Goal: Task Accomplishment & Management: Use online tool/utility

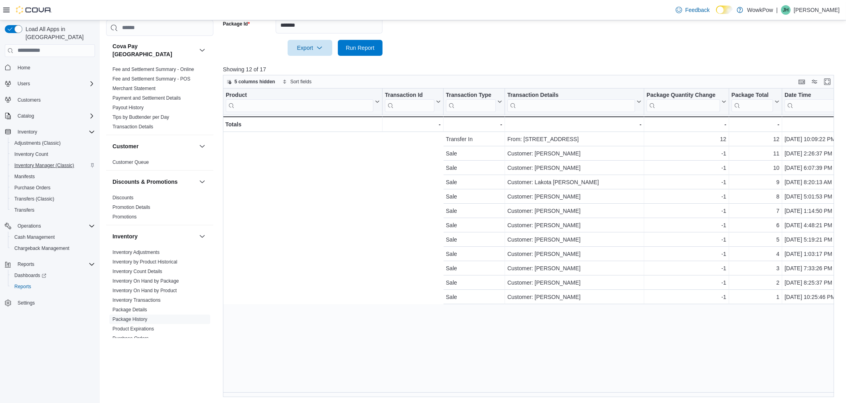
scroll to position [0, 310]
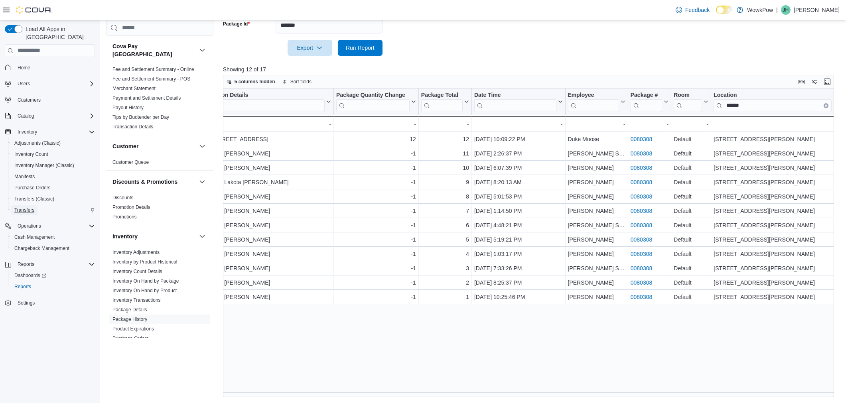
click at [22, 207] on span "Transfers" at bounding box center [24, 210] width 20 height 6
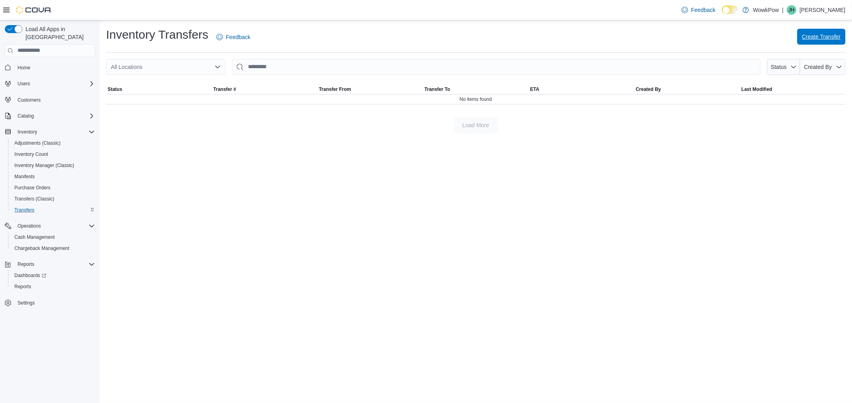
click at [834, 36] on span "Create Transfer" at bounding box center [821, 37] width 39 height 8
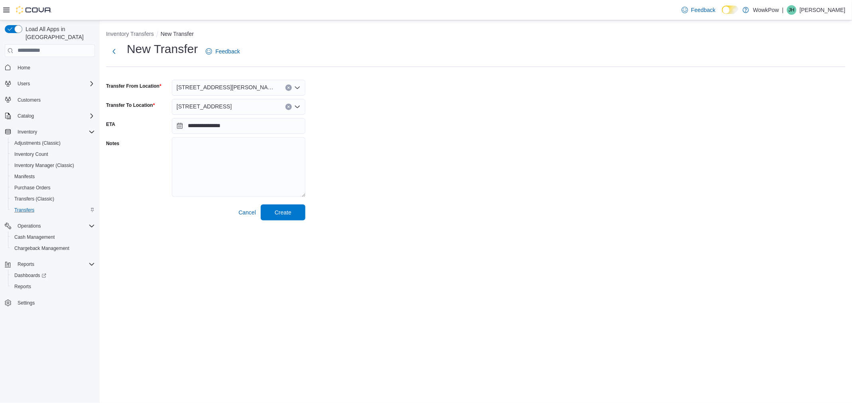
click at [232, 105] on span "[STREET_ADDRESS]" at bounding box center [204, 107] width 55 height 10
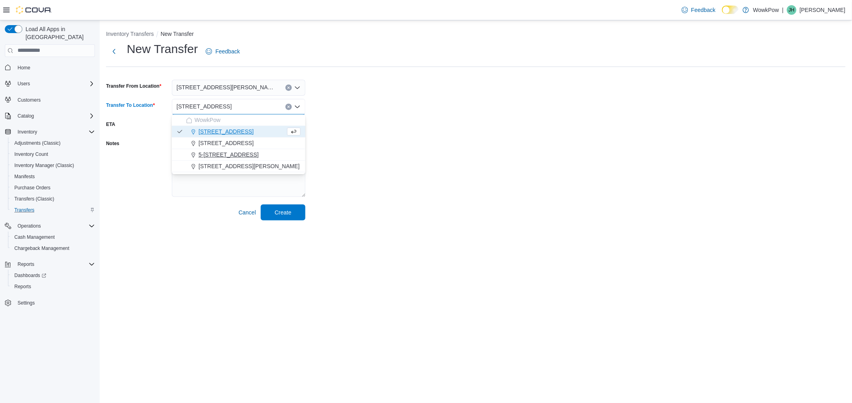
click at [230, 152] on span "5-[STREET_ADDRESS]" at bounding box center [229, 155] width 60 height 8
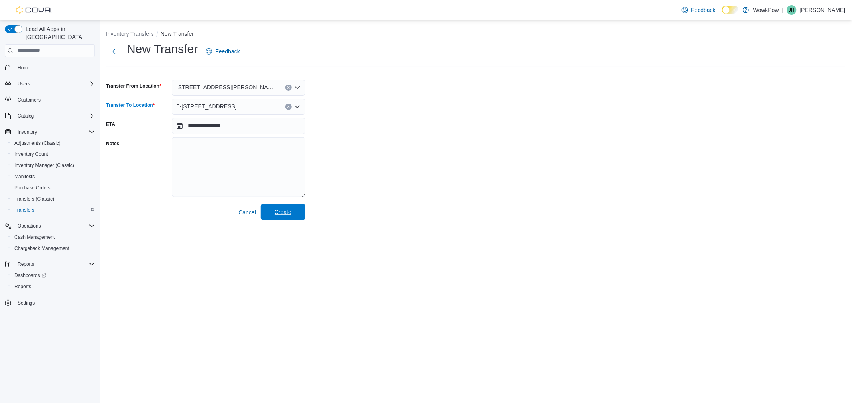
click at [285, 210] on span "Create" at bounding box center [283, 212] width 17 height 8
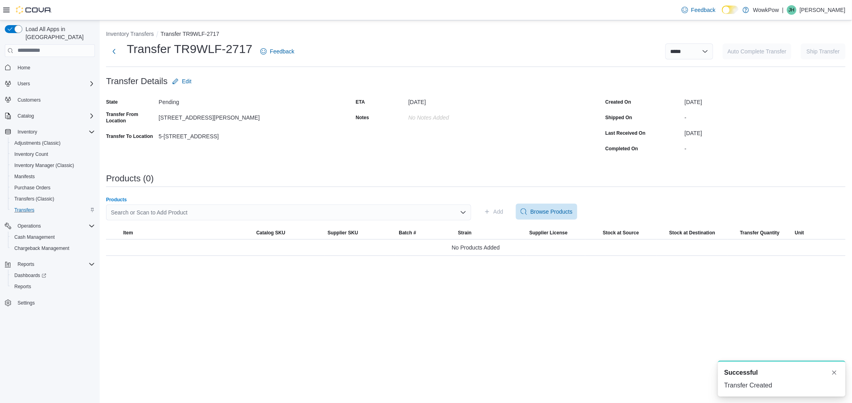
click at [219, 207] on div "Search or Scan to Add Product" at bounding box center [288, 213] width 365 height 16
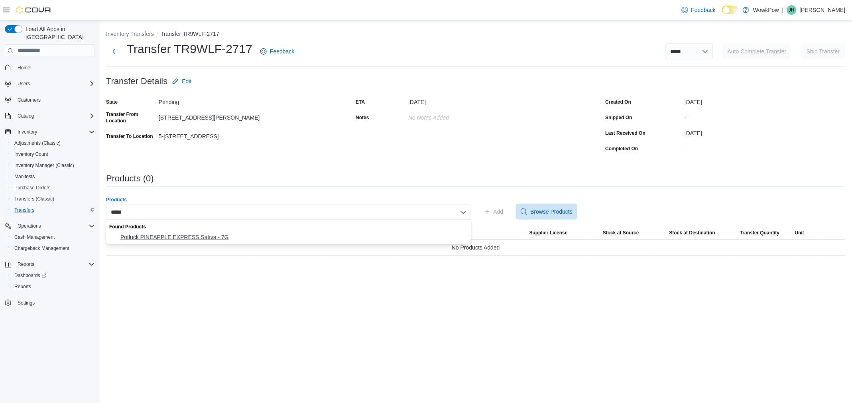
type input "*****"
click at [185, 233] on span "Potluck PINEAPPLE EXPRESS Sativa - 7G" at bounding box center [293, 237] width 346 height 8
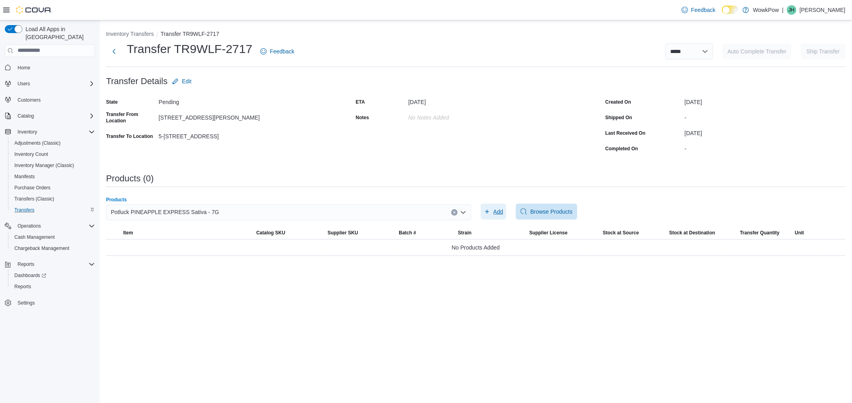
click at [494, 211] on span "Add" at bounding box center [499, 212] width 10 height 8
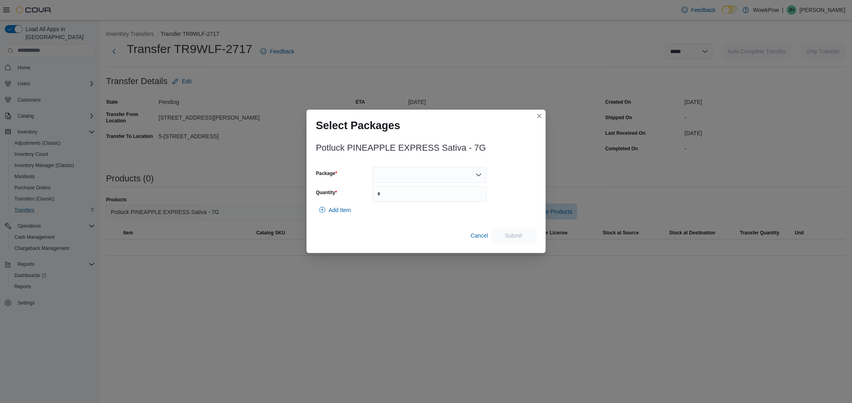
click at [422, 177] on div at bounding box center [429, 175] width 114 height 16
click at [413, 201] on span "PAE5625" at bounding box center [434, 200] width 95 height 8
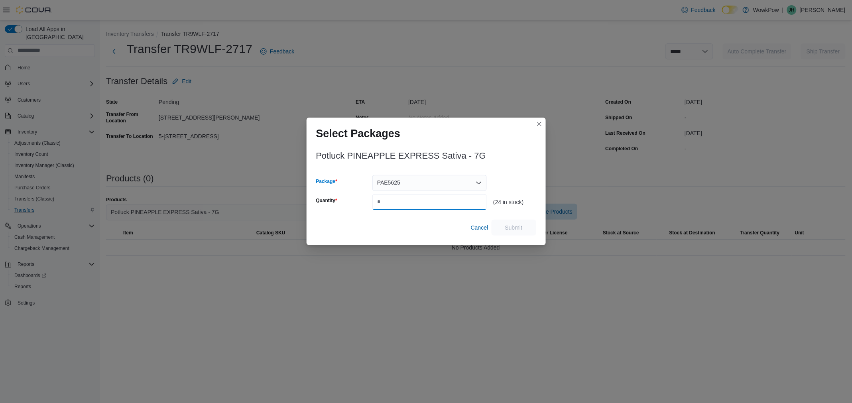
click at [425, 202] on input "Quantity" at bounding box center [429, 202] width 114 height 16
type input "*"
click at [529, 228] on span "Submit" at bounding box center [513, 227] width 35 height 16
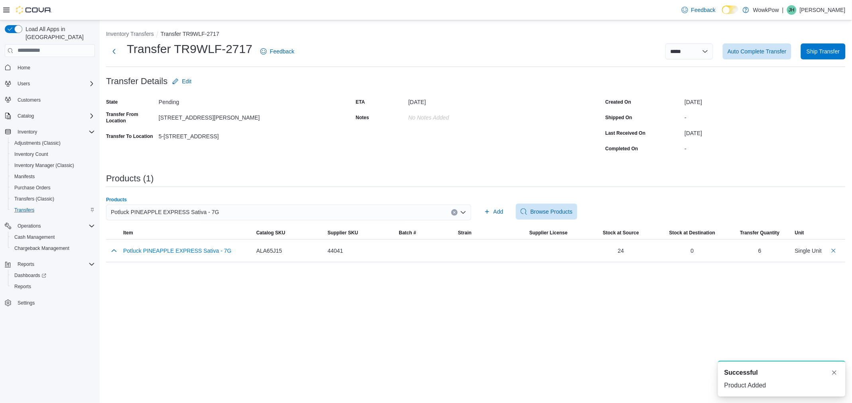
click at [249, 213] on div "Potluck PINEAPPLE EXPRESS Sativa - 7G" at bounding box center [288, 213] width 365 height 16
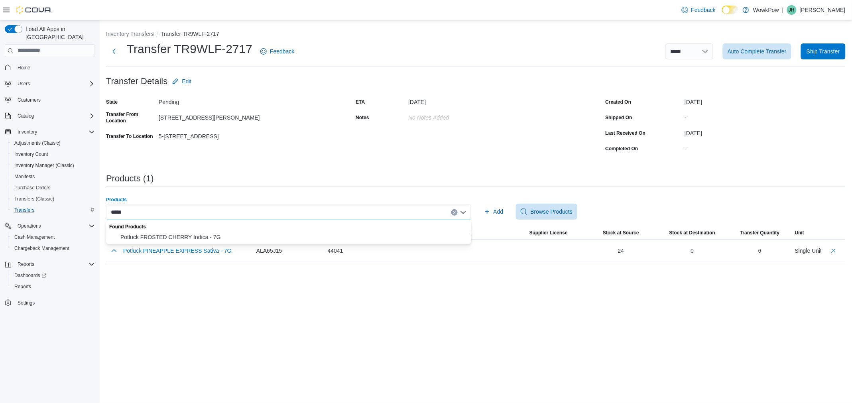
type input "*****"
click at [187, 230] on div "Found Products" at bounding box center [288, 226] width 365 height 12
click at [189, 236] on span "Potluck FROSTED CHERRY Indica - 7G" at bounding box center [293, 237] width 346 height 8
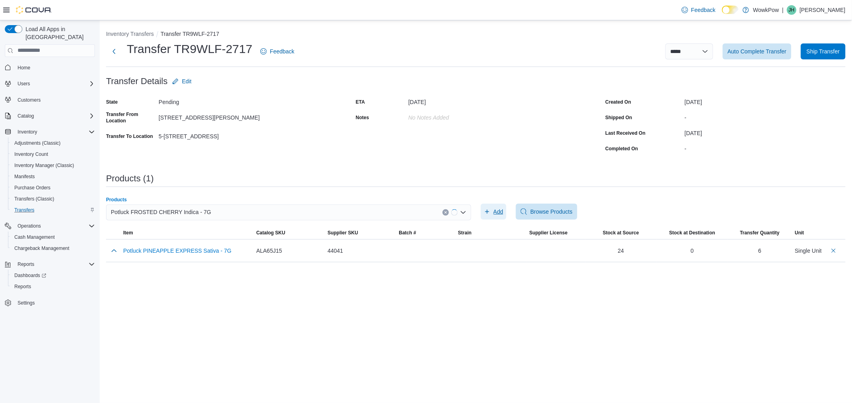
click at [491, 205] on span "Add" at bounding box center [494, 212] width 20 height 16
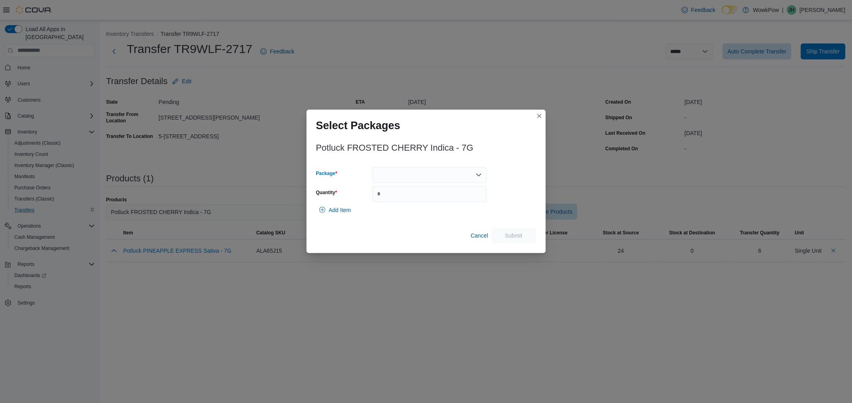
click at [386, 171] on div at bounding box center [429, 175] width 114 height 16
click at [384, 199] on icon "Choose from the following options" at bounding box center [380, 200] width 6 height 6
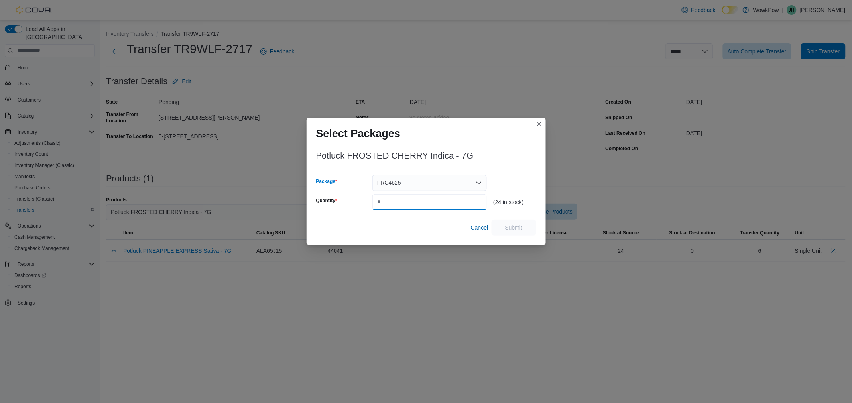
click at [449, 198] on input "Quantity" at bounding box center [429, 202] width 114 height 16
type input "*"
click at [508, 221] on span "Submit" at bounding box center [513, 227] width 35 height 16
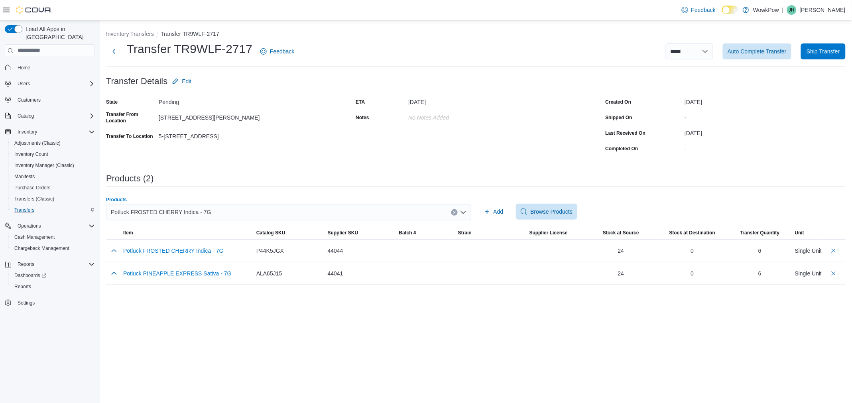
click at [277, 212] on div "Potluck FROSTED CHERRY Indica - 7G" at bounding box center [288, 213] width 365 height 16
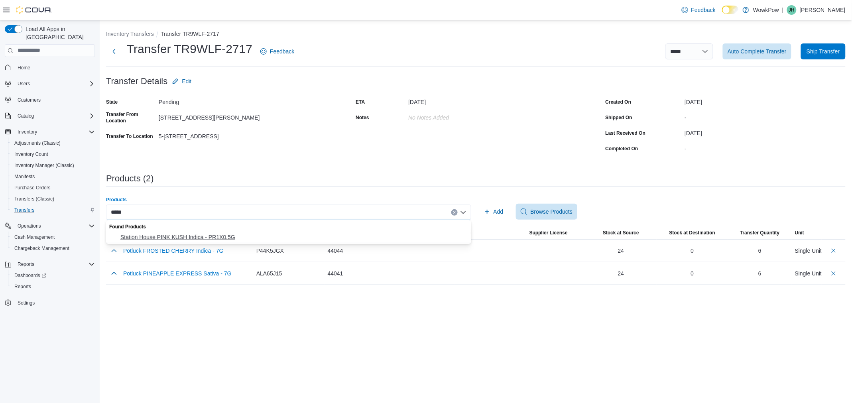
type input "*****"
click at [276, 233] on span "Station House PINK KUSH Indica - PR1X0.5G" at bounding box center [293, 237] width 346 height 8
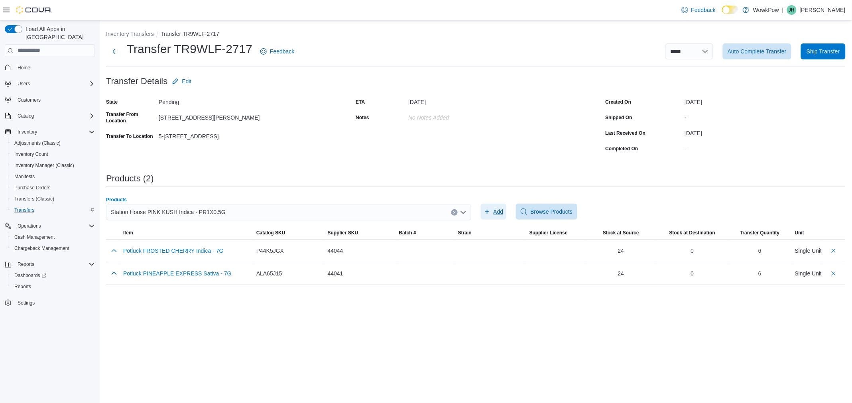
click at [501, 213] on span "Add" at bounding box center [499, 212] width 10 height 8
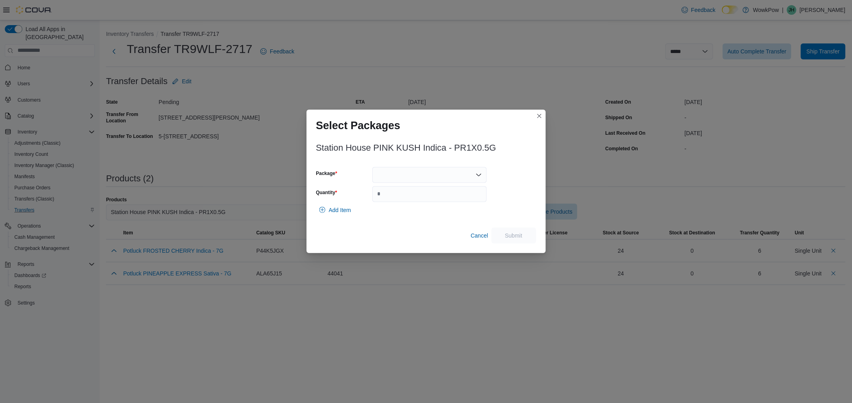
click at [440, 177] on div at bounding box center [429, 175] width 114 height 16
click at [439, 199] on span "PIK4425-ML" at bounding box center [434, 200] width 95 height 8
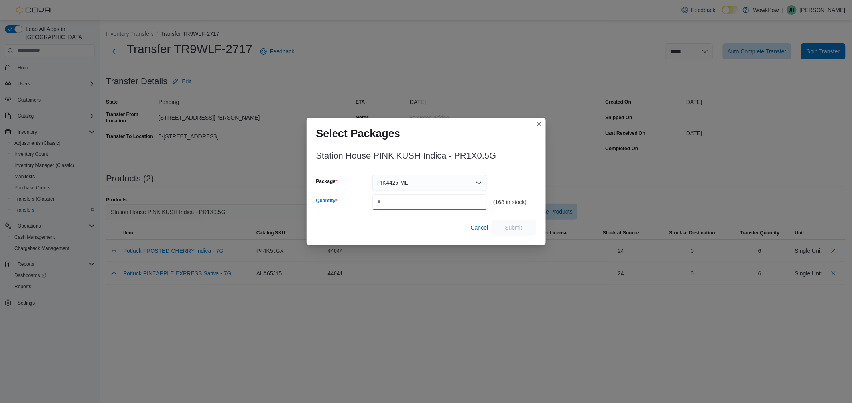
click at [408, 205] on input "Quantity" at bounding box center [429, 202] width 114 height 16
type input "**"
click at [513, 225] on span "Submit" at bounding box center [514, 227] width 18 height 8
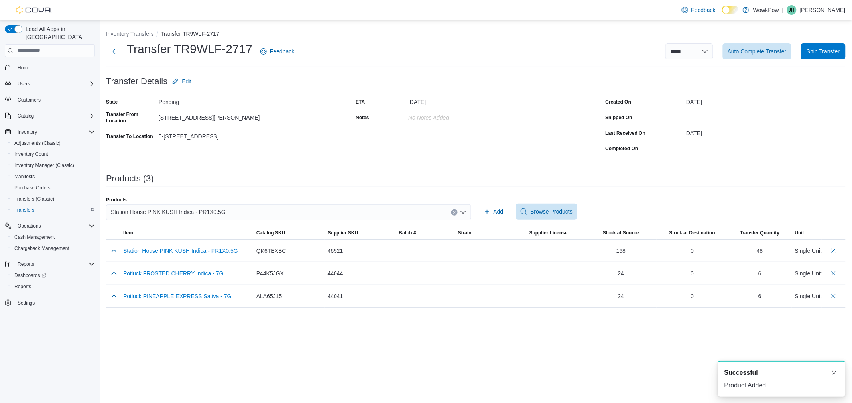
click at [405, 212] on div "Station House PINK KUSH Indica - PR1X0.5G" at bounding box center [288, 213] width 365 height 16
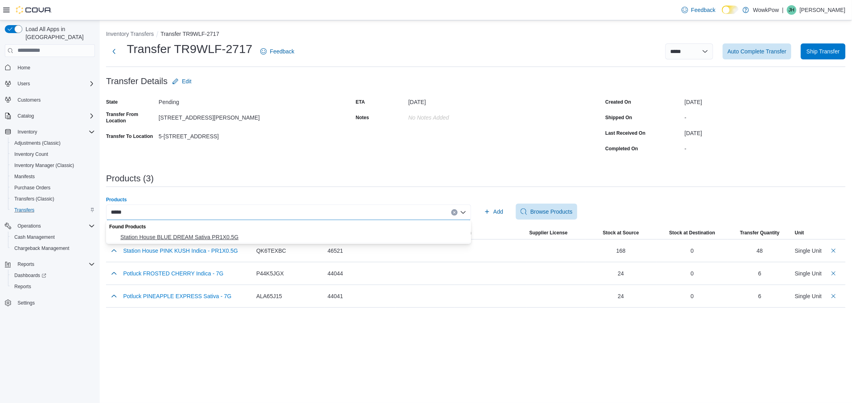
type input "*****"
click at [356, 232] on button "Station House BLUE DREAM Sativa PR1X0.5G" at bounding box center [288, 238] width 365 height 12
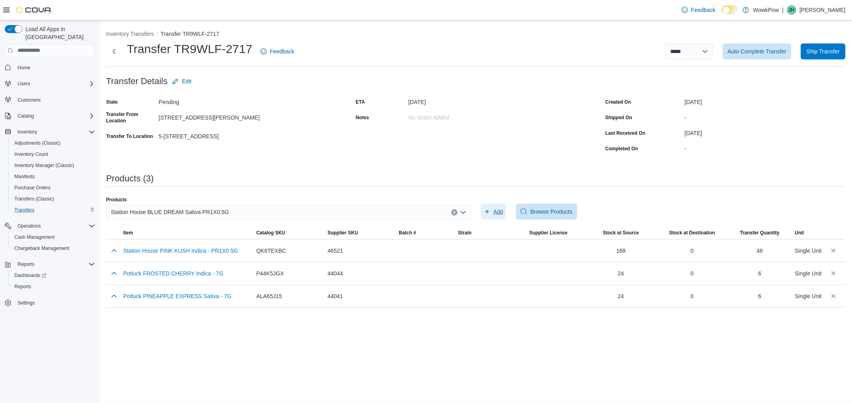
click at [503, 212] on span "Add" at bounding box center [499, 212] width 10 height 8
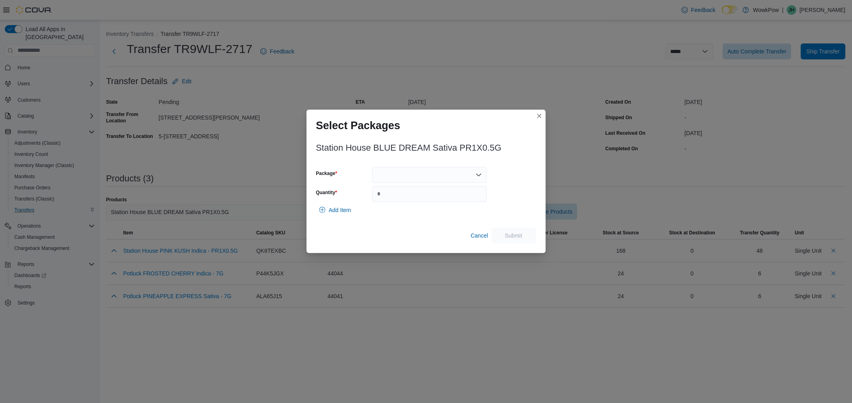
click at [426, 175] on div at bounding box center [429, 175] width 114 height 16
click at [405, 213] on span "BDR9125-ML" at bounding box center [434, 212] width 95 height 8
click at [404, 201] on input "Quantity" at bounding box center [429, 194] width 114 height 16
type input "**"
click at [516, 230] on span "Submit" at bounding box center [513, 235] width 35 height 16
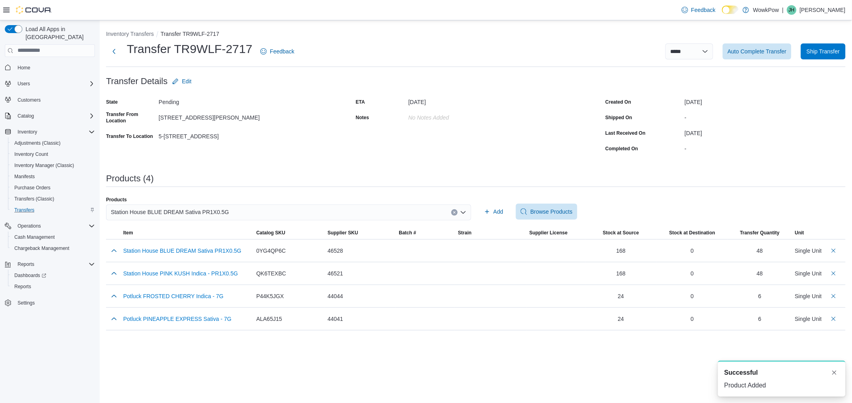
click at [338, 211] on div "Station House BLUE DREAM Sativa PR1X0.5G" at bounding box center [288, 213] width 365 height 16
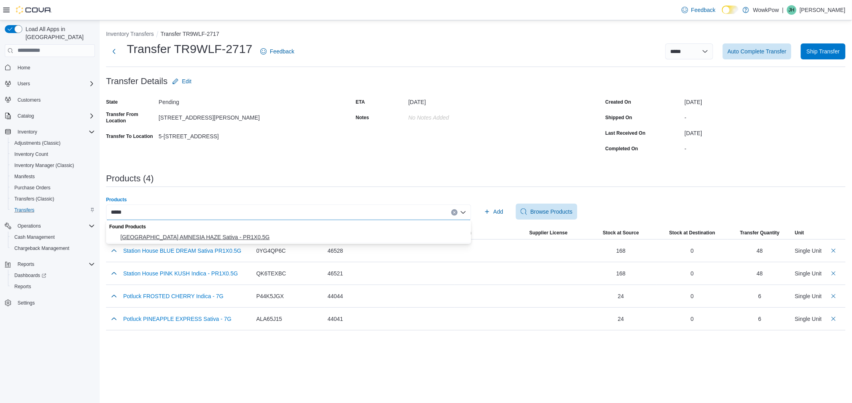
type input "*****"
click at [234, 238] on span "[GEOGRAPHIC_DATA] AMNESIA HAZE Sativa - PR1X0.5G" at bounding box center [293, 237] width 346 height 8
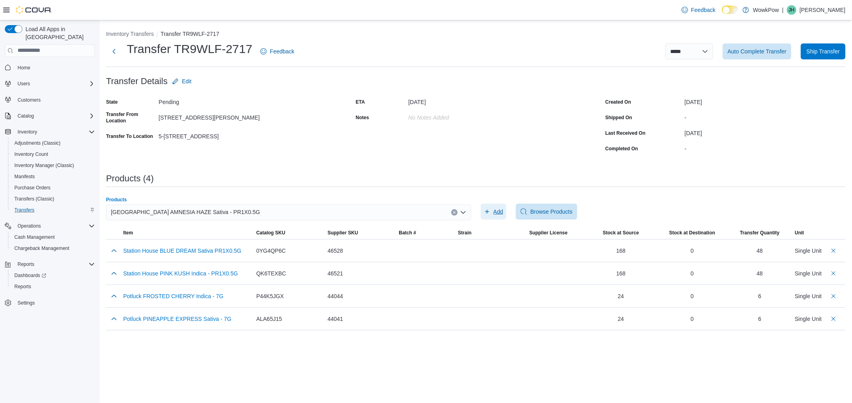
click at [497, 212] on span "Add" at bounding box center [499, 212] width 10 height 8
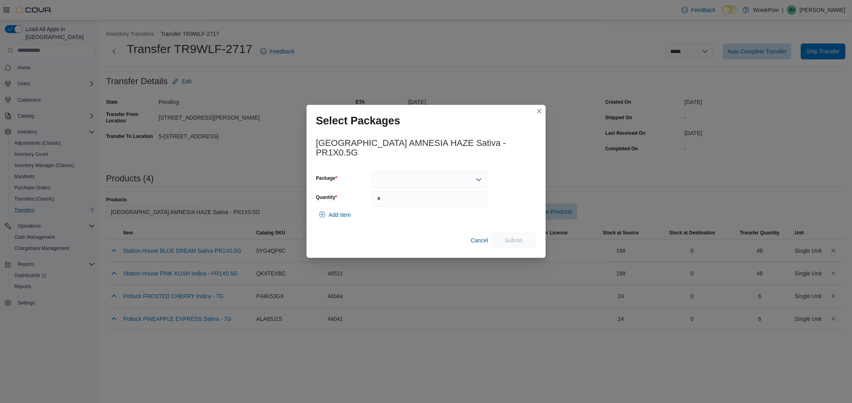
click at [404, 176] on div at bounding box center [429, 180] width 114 height 16
click at [397, 199] on span "AMH5625" at bounding box center [434, 200] width 95 height 8
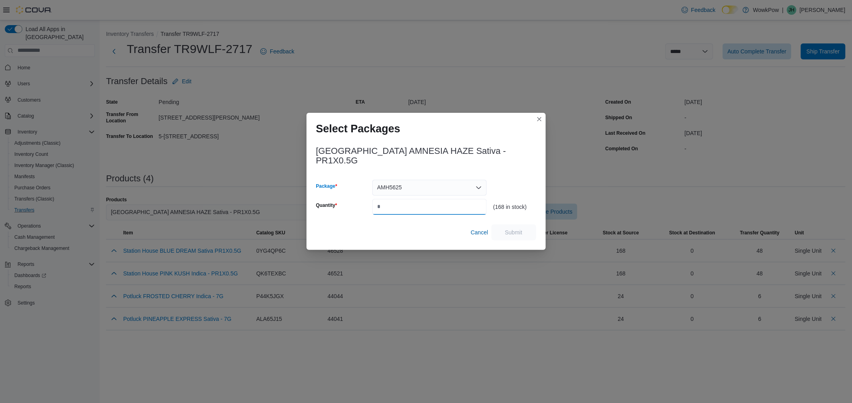
click at [395, 206] on input "Quantity" at bounding box center [429, 207] width 114 height 16
type input "**"
click at [516, 228] on span "Submit" at bounding box center [514, 232] width 18 height 8
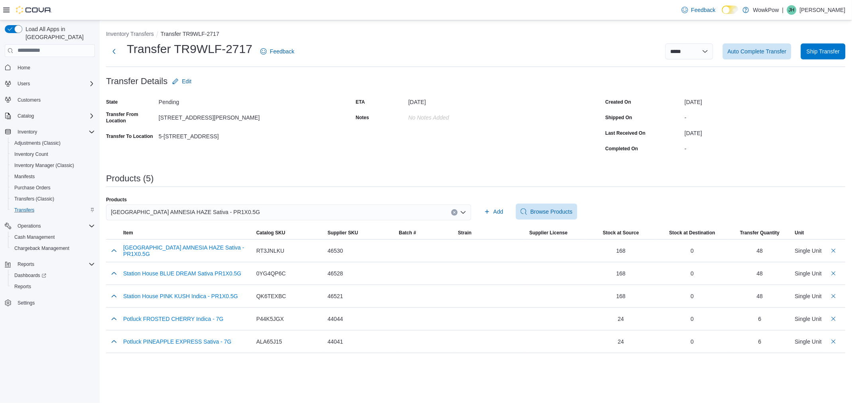
click at [363, 212] on div "[GEOGRAPHIC_DATA] AMNESIA HAZE Sativa - PR1X0.5G" at bounding box center [288, 213] width 365 height 16
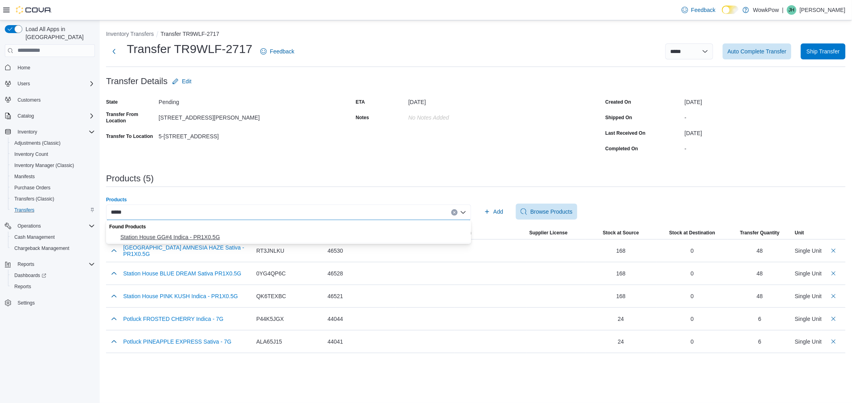
type input "*****"
click at [329, 233] on span "Station House GG#4 Indica - PR1X0.5G" at bounding box center [293, 237] width 346 height 8
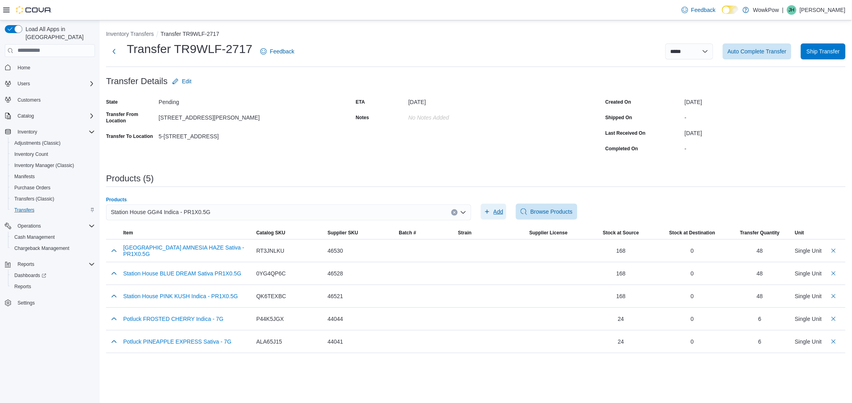
click at [501, 211] on span "Add" at bounding box center [499, 212] width 10 height 8
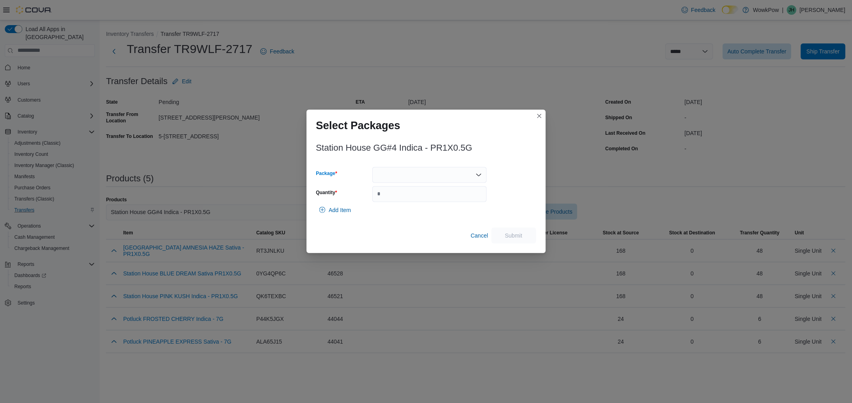
click at [418, 175] on div at bounding box center [429, 175] width 114 height 16
click at [413, 201] on span "GGF2525" at bounding box center [434, 200] width 95 height 8
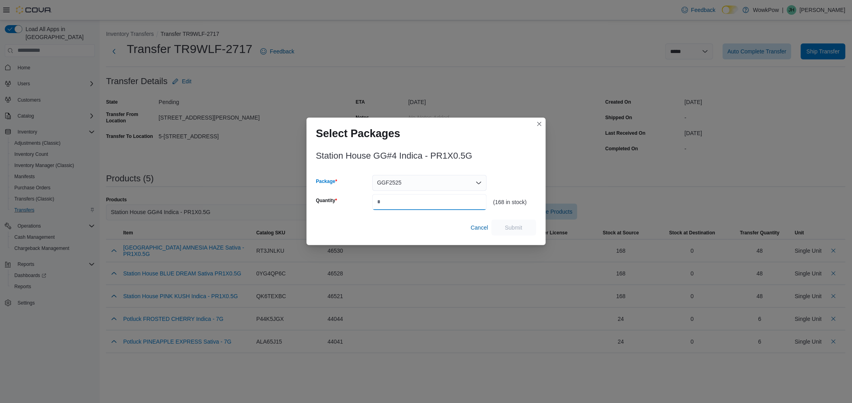
click at [413, 201] on input "Quantity" at bounding box center [429, 202] width 114 height 16
type input "**"
click at [516, 226] on span "Submit" at bounding box center [514, 227] width 18 height 8
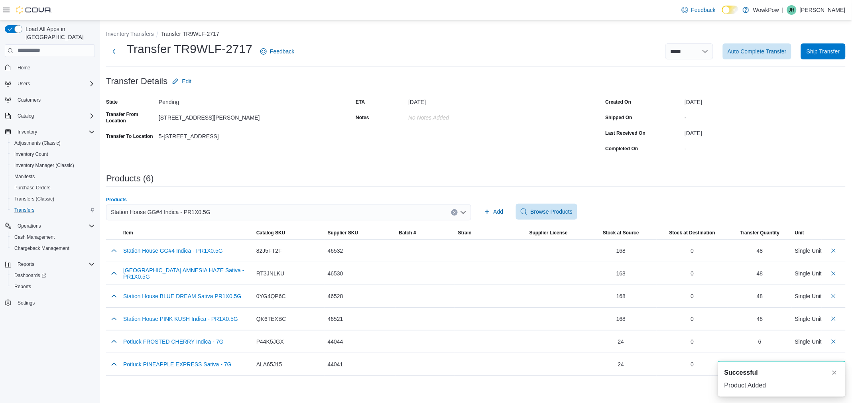
click at [440, 214] on div "Station House GG#4 Indica - PR1X0.5G" at bounding box center [288, 213] width 365 height 16
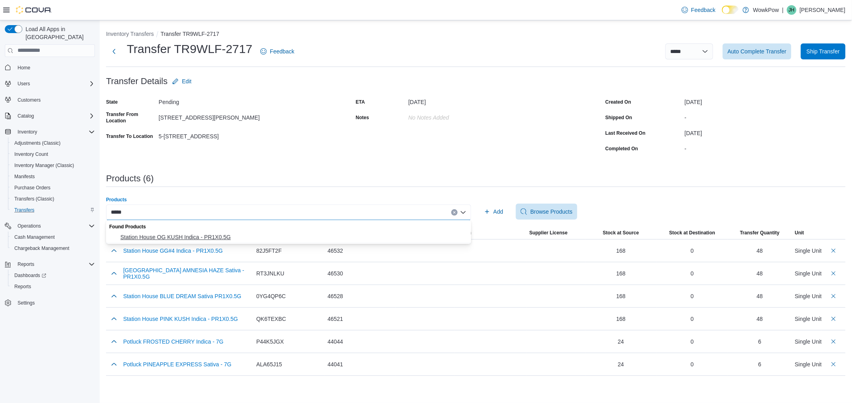
type input "*****"
click at [365, 240] on span "Station House OG KUSH Indica - PR1X0.5G" at bounding box center [293, 237] width 346 height 8
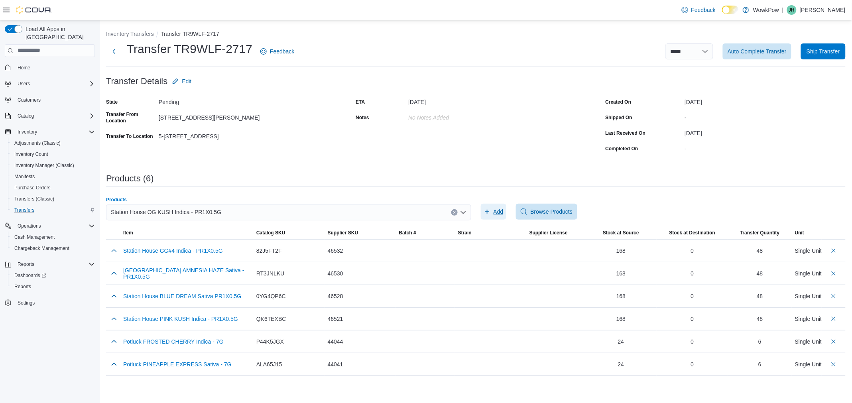
click at [500, 209] on span "Add" at bounding box center [499, 212] width 10 height 8
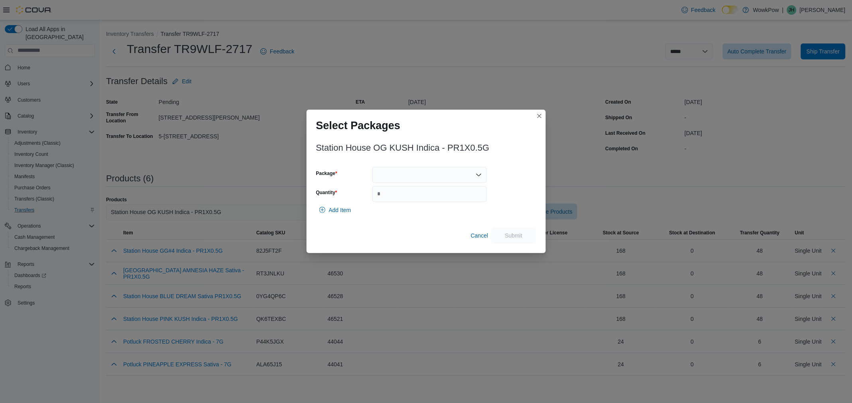
click at [396, 180] on div at bounding box center [429, 175] width 114 height 16
click at [393, 199] on span "OGK4925-ML" at bounding box center [434, 200] width 95 height 8
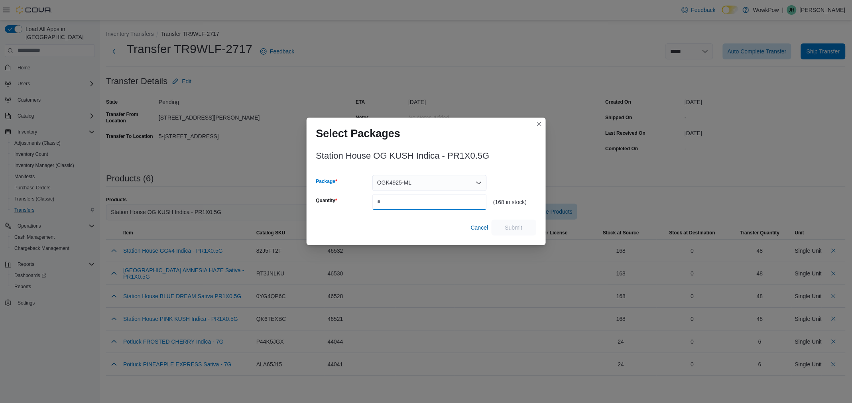
click at [393, 199] on input "Quantity" at bounding box center [429, 202] width 114 height 16
type input "**"
click at [511, 225] on span "Submit" at bounding box center [514, 227] width 18 height 8
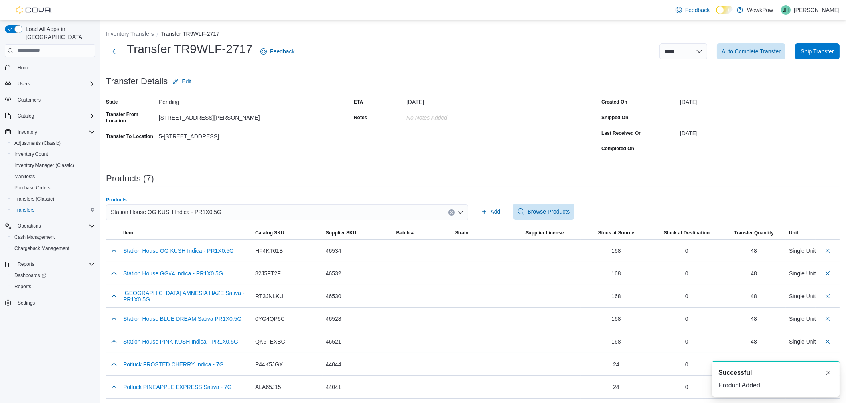
click at [254, 210] on div "Station House OG KUSH Indica - PR1X0.5G" at bounding box center [287, 213] width 362 height 16
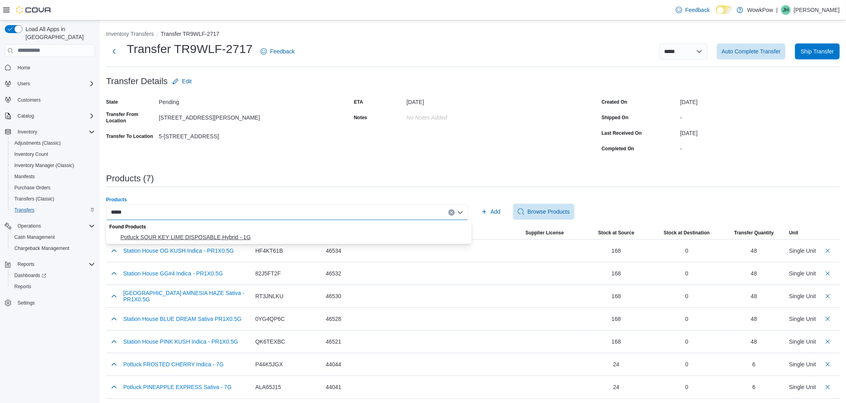
type input "*****"
click at [164, 233] on span "Potluck SOUR KEY LIME DISPOSABLE Hybrid - 1G" at bounding box center [293, 237] width 346 height 8
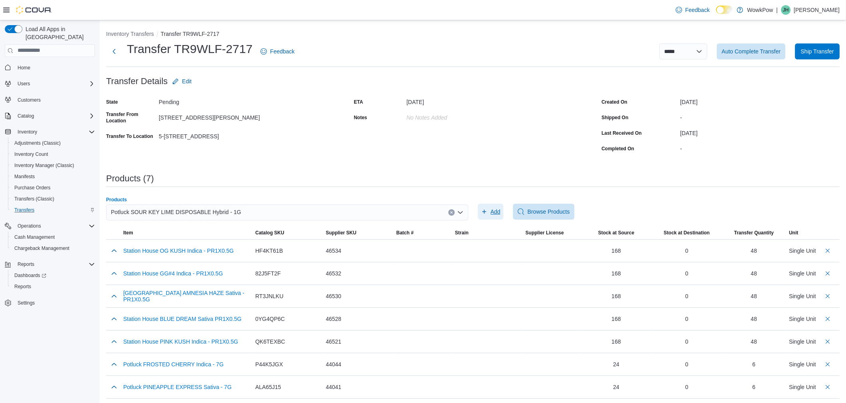
click at [500, 208] on span "Add" at bounding box center [495, 212] width 10 height 8
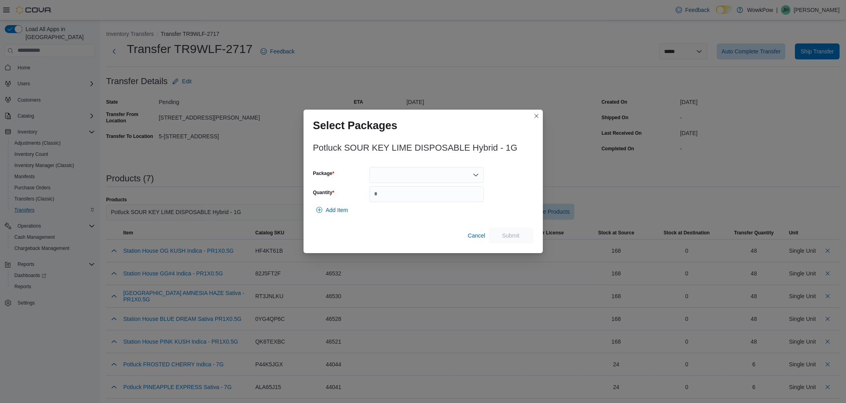
click at [386, 174] on div at bounding box center [426, 175] width 114 height 16
click at [385, 200] on span "SKL1225-VAP" at bounding box center [431, 200] width 95 height 8
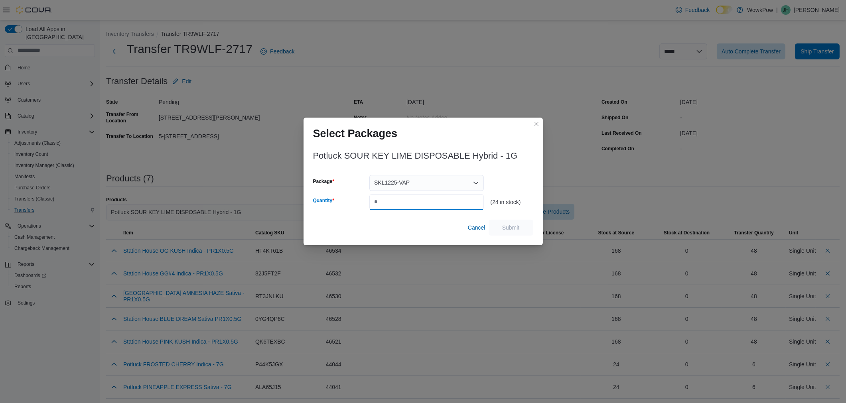
click at [385, 203] on input "Quantity" at bounding box center [426, 202] width 114 height 16
type input "*"
click at [500, 225] on span "Submit" at bounding box center [510, 227] width 35 height 16
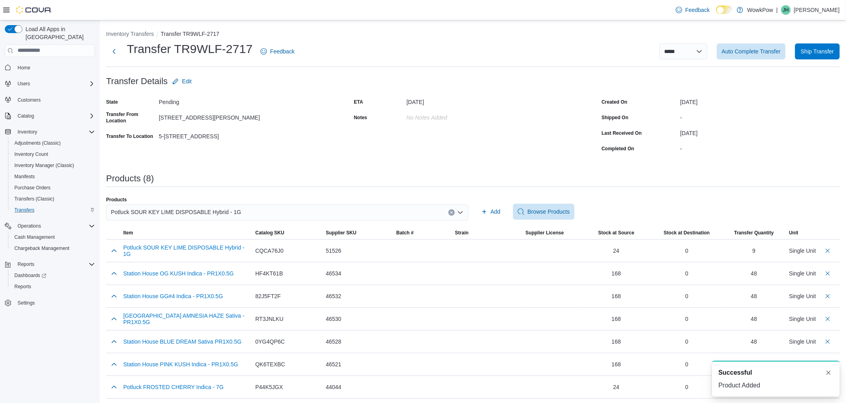
click at [289, 211] on div "Potluck SOUR KEY LIME DISPOSABLE Hybrid - 1G" at bounding box center [287, 213] width 362 height 16
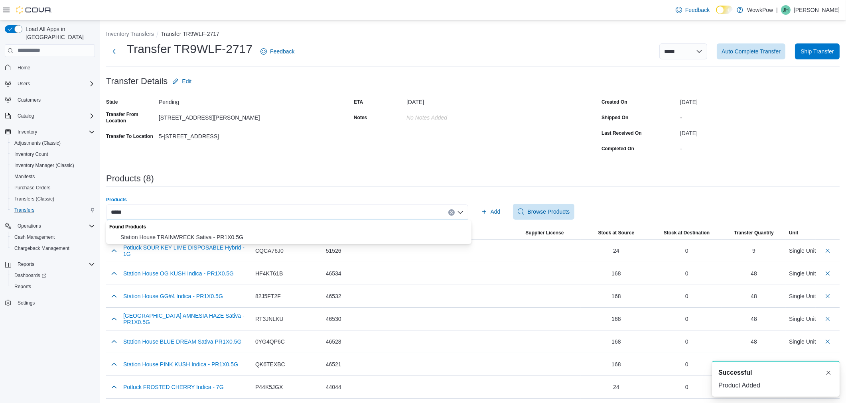
type input "*****"
click at [280, 233] on div "Found Products Station House TRAINWRECK Sativa - PR1X0.5G" at bounding box center [288, 231] width 365 height 23
click at [280, 233] on span "Station House TRAINWRECK Sativa - PR1X0.5G" at bounding box center [293, 237] width 346 height 8
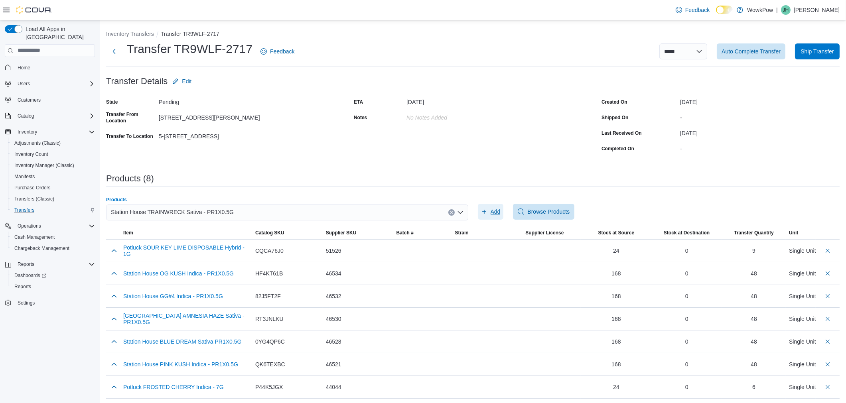
click at [500, 208] on span "Add" at bounding box center [495, 212] width 10 height 8
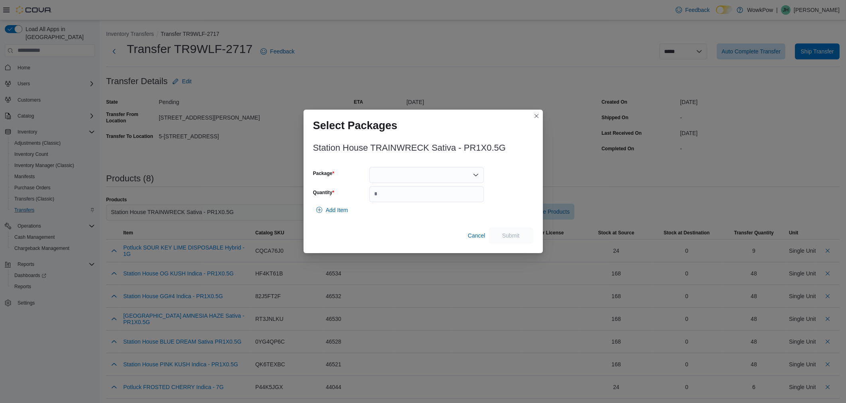
click at [409, 177] on div at bounding box center [426, 175] width 114 height 16
click at [396, 197] on span "TRW3025-ML" at bounding box center [431, 200] width 95 height 8
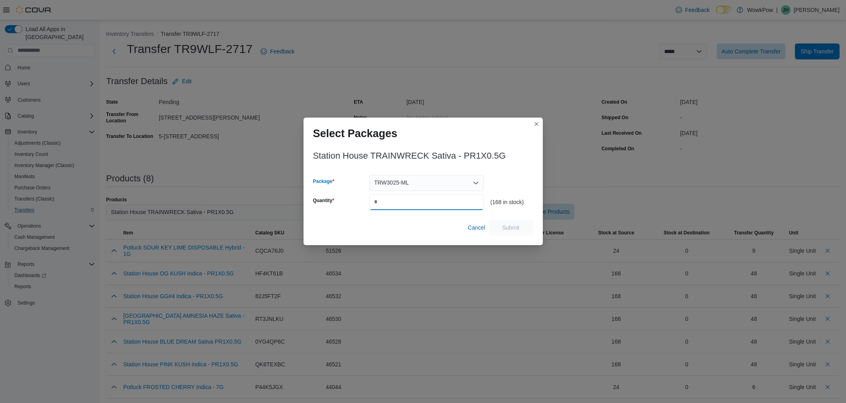
click at [400, 208] on input "Quantity" at bounding box center [426, 202] width 114 height 16
type input "**"
click at [506, 228] on span "Submit" at bounding box center [511, 227] width 18 height 8
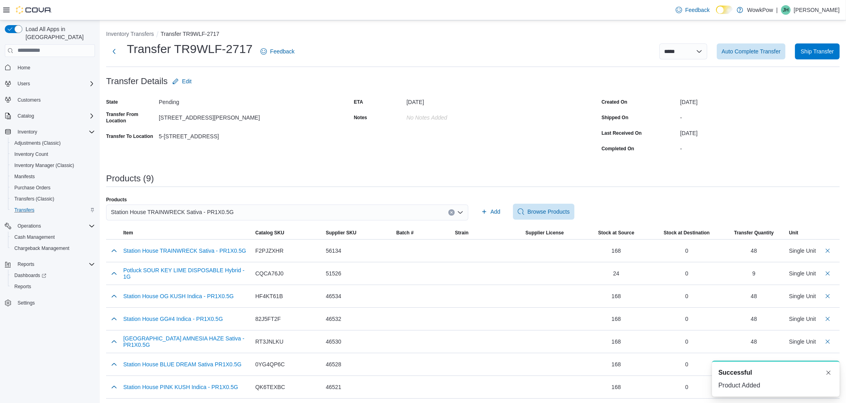
click at [372, 210] on div "Station House TRAINWRECK Sativa - PR1X0.5G" at bounding box center [287, 213] width 362 height 16
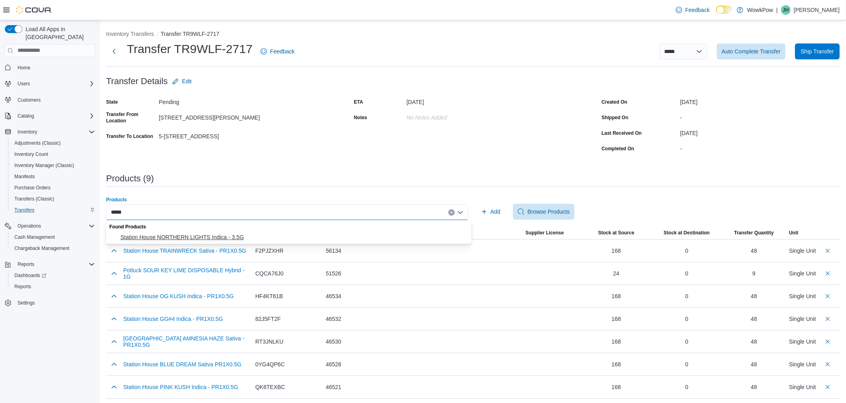
type input "*****"
click at [285, 234] on span "Station House NORTHERN LIGHTS Indica - 3.5G" at bounding box center [293, 237] width 346 height 8
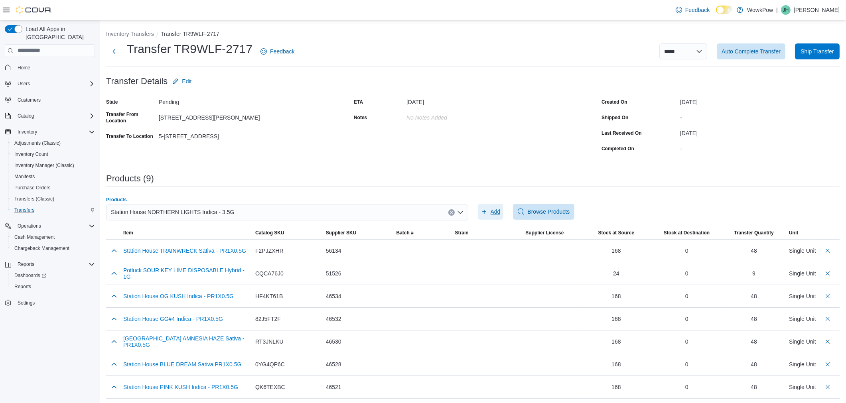
click at [486, 211] on icon "button" at bounding box center [484, 212] width 6 height 6
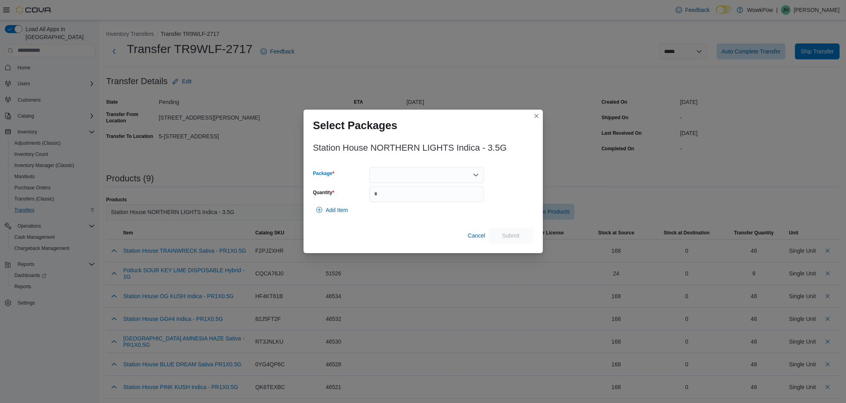
click at [405, 171] on div at bounding box center [426, 175] width 114 height 16
click at [396, 200] on span "NOL3825" at bounding box center [431, 200] width 95 height 8
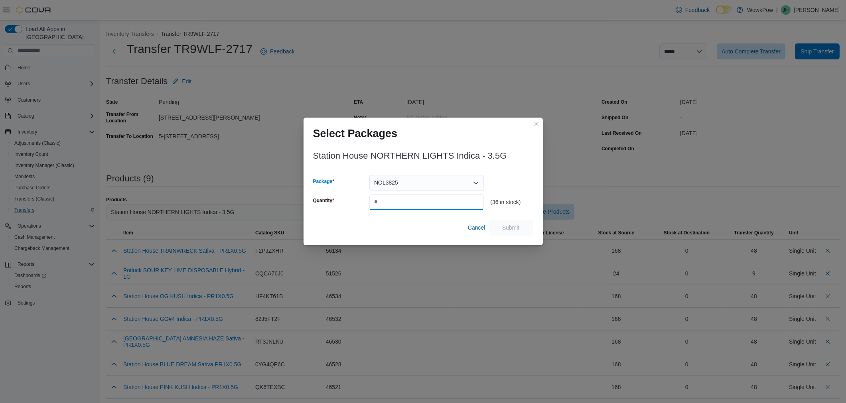
click at [396, 200] on input "Quantity" at bounding box center [426, 202] width 114 height 16
type input "**"
click at [503, 224] on span "Submit" at bounding box center [511, 227] width 18 height 8
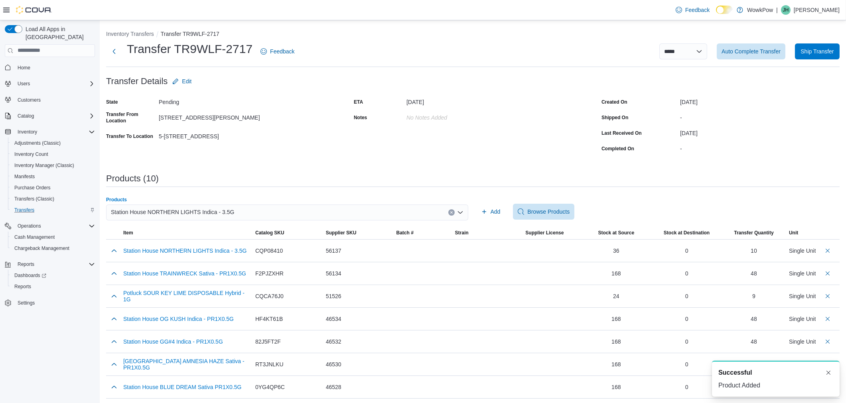
click at [352, 210] on div "Station House NORTHERN LIGHTS Indica - 3.5G" at bounding box center [287, 213] width 362 height 16
type input "*****"
click at [237, 233] on span "Station House TRAINWRECK Sativa - 3.5G" at bounding box center [293, 237] width 346 height 8
click at [497, 210] on span "Add" at bounding box center [495, 212] width 10 height 8
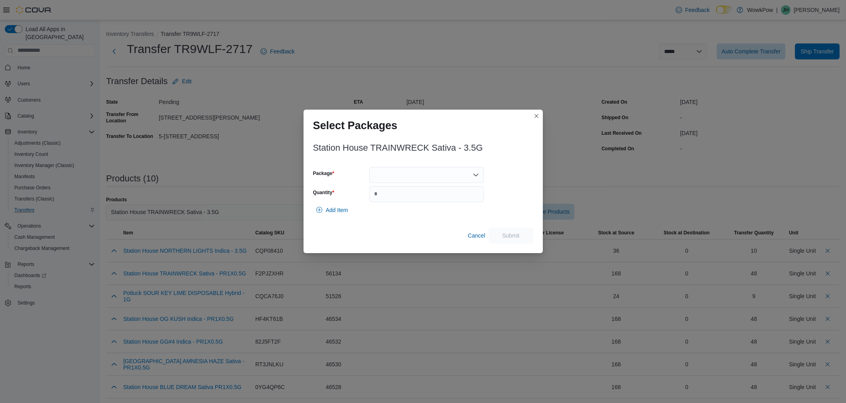
click at [397, 177] on div at bounding box center [426, 175] width 114 height 16
click at [390, 199] on span "TRW0724" at bounding box center [431, 200] width 95 height 8
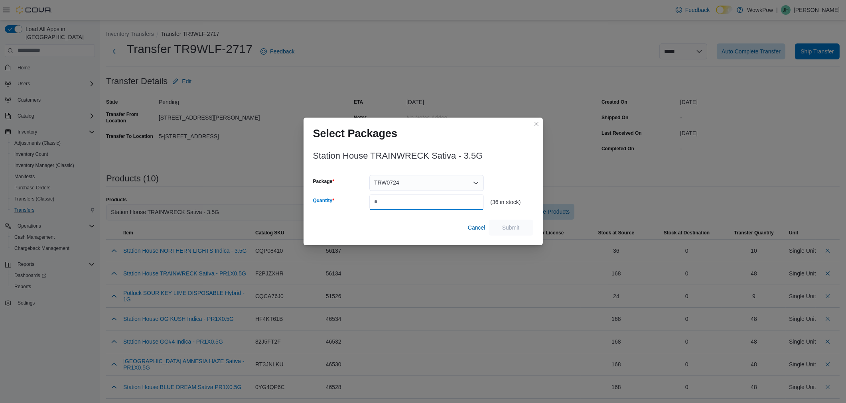
click at [388, 201] on input "Quantity" at bounding box center [426, 202] width 114 height 16
type input "**"
click at [506, 227] on span "Submit" at bounding box center [511, 227] width 18 height 8
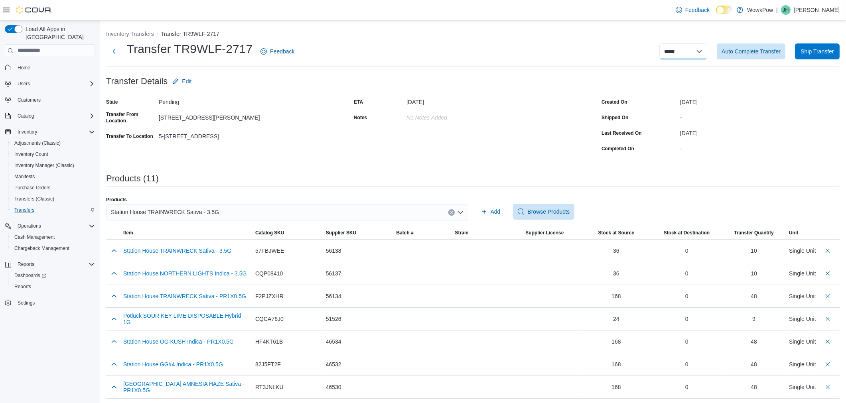
click at [683, 55] on select "**********" at bounding box center [683, 51] width 48 height 16
select select "**********"
click at [665, 43] on select "**********" at bounding box center [683, 51] width 48 height 16
select select
click at [141, 31] on button "Inventory Transfers" at bounding box center [130, 34] width 48 height 6
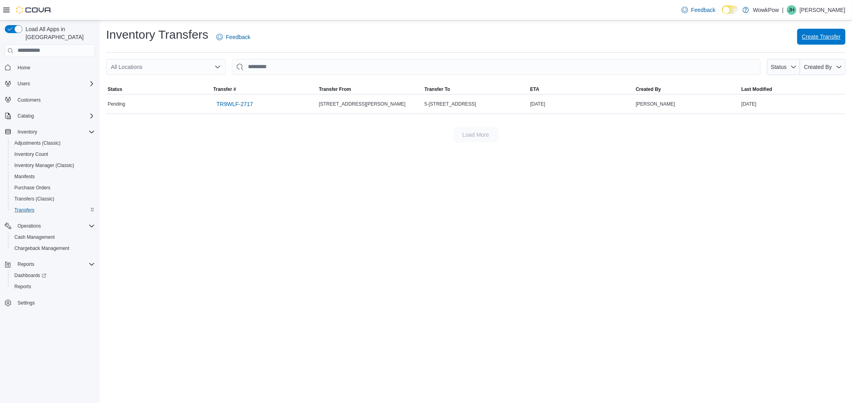
click at [822, 37] on span "Create Transfer" at bounding box center [821, 37] width 39 height 8
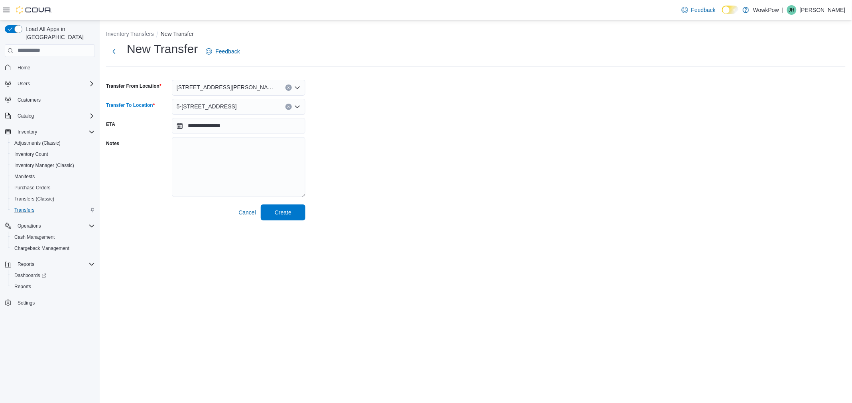
click at [237, 106] on span "5-[STREET_ADDRESS]" at bounding box center [207, 107] width 60 height 10
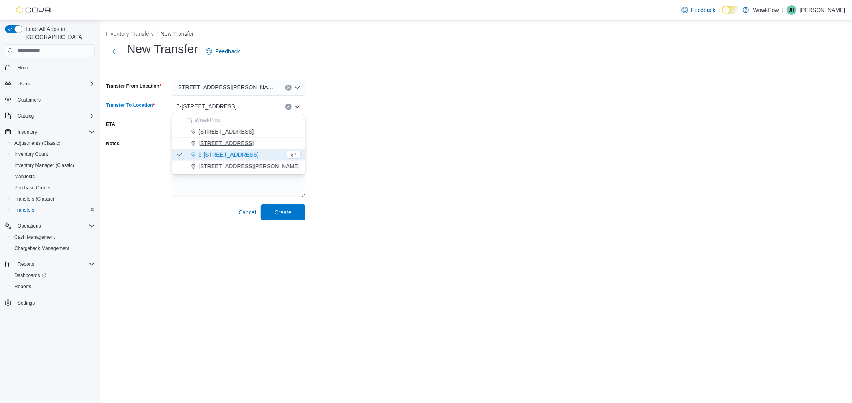
click at [250, 140] on span "[STREET_ADDRESS]" at bounding box center [226, 143] width 55 height 8
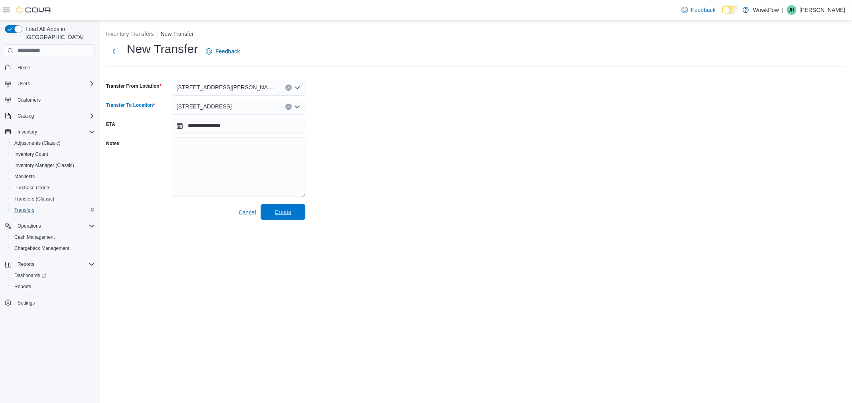
click at [294, 215] on span "Create" at bounding box center [283, 212] width 35 height 16
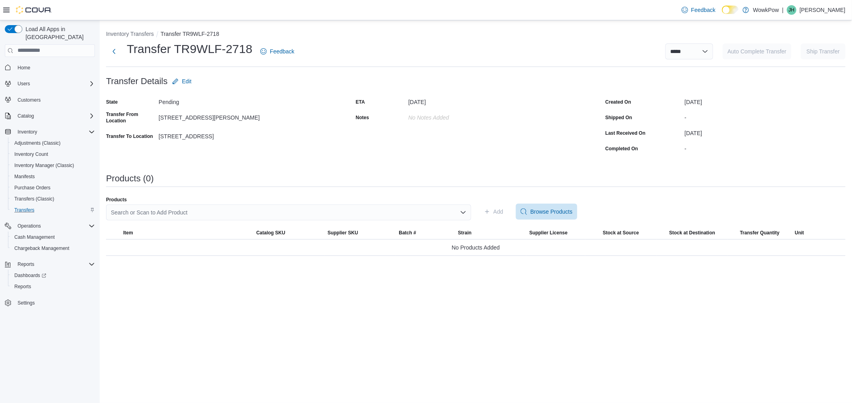
click at [192, 213] on div "Search or Scan to Add Product" at bounding box center [288, 213] width 365 height 16
type input "*****"
click at [196, 232] on button "Potluck PINEAPPLE EXPRESS Sativa - 7G" at bounding box center [288, 238] width 365 height 12
click at [485, 207] on span "Add" at bounding box center [494, 212] width 20 height 16
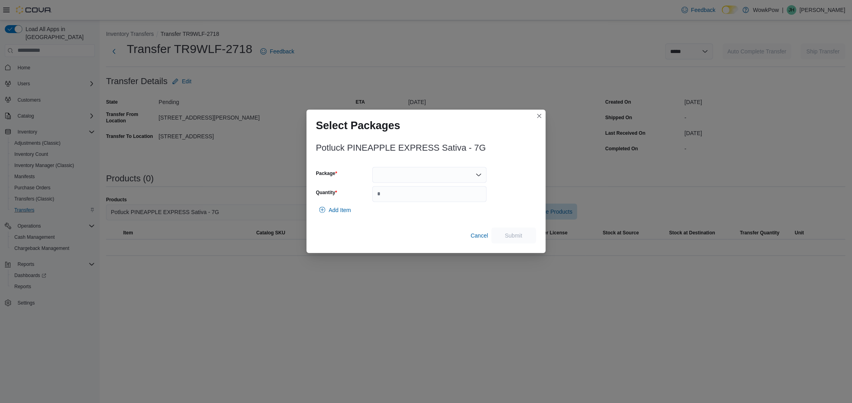
click at [419, 177] on div at bounding box center [429, 175] width 114 height 16
click at [408, 201] on span "PAE5625" at bounding box center [434, 200] width 95 height 8
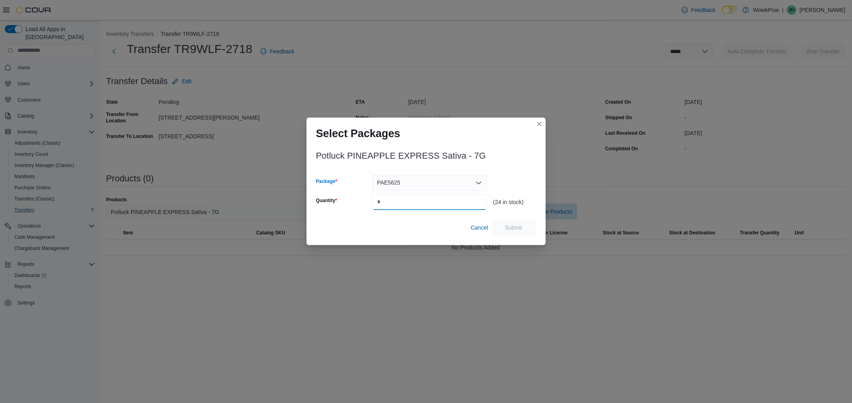
click at [408, 201] on input "Quantity" at bounding box center [429, 202] width 114 height 16
type input "*"
click at [514, 225] on span "Submit" at bounding box center [514, 227] width 18 height 8
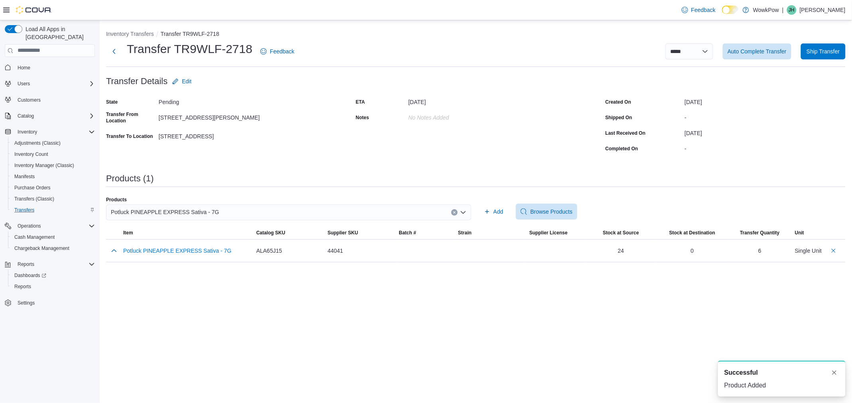
click at [294, 209] on div "Potluck PINEAPPLE EXPRESS Sativa - 7G" at bounding box center [288, 213] width 365 height 16
type input "*****"
click at [256, 232] on button "Potluck FROSTED CHERRY Indica - 7G" at bounding box center [288, 238] width 365 height 12
click at [498, 209] on span "Add" at bounding box center [499, 212] width 10 height 8
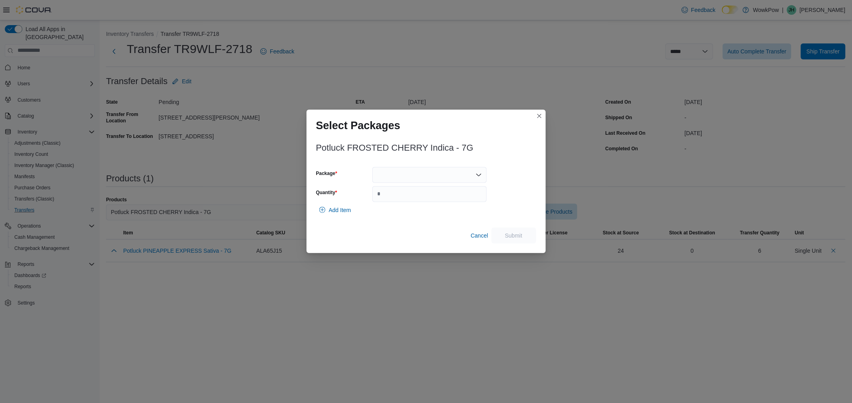
click at [434, 171] on div at bounding box center [429, 175] width 114 height 16
click at [423, 197] on span "FRC4625" at bounding box center [434, 200] width 95 height 8
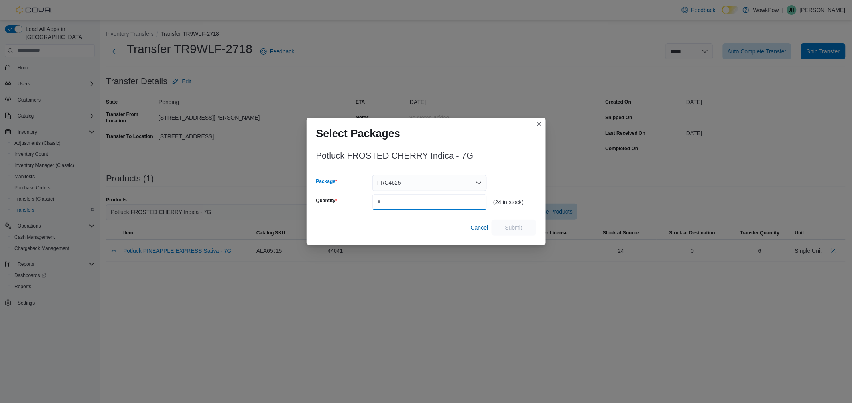
click at [420, 199] on input "Quantity" at bounding box center [429, 202] width 114 height 16
type input "*"
click at [507, 225] on span "Submit" at bounding box center [514, 227] width 18 height 8
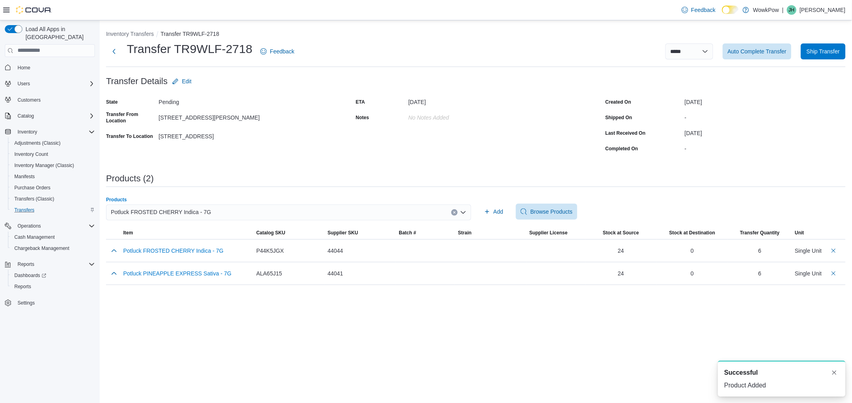
click at [420, 210] on div "Potluck FROSTED CHERRY Indica - 7G" at bounding box center [288, 213] width 365 height 16
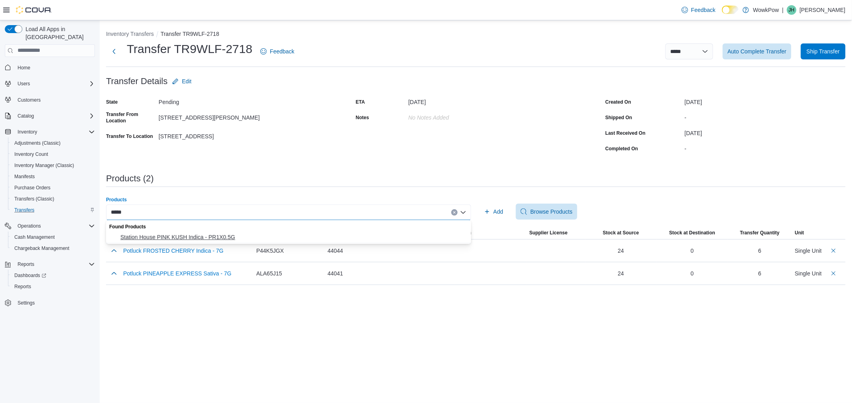
type input "*****"
click at [353, 238] on span "Station House PINK KUSH Indica - PR1X0.5G" at bounding box center [293, 237] width 346 height 8
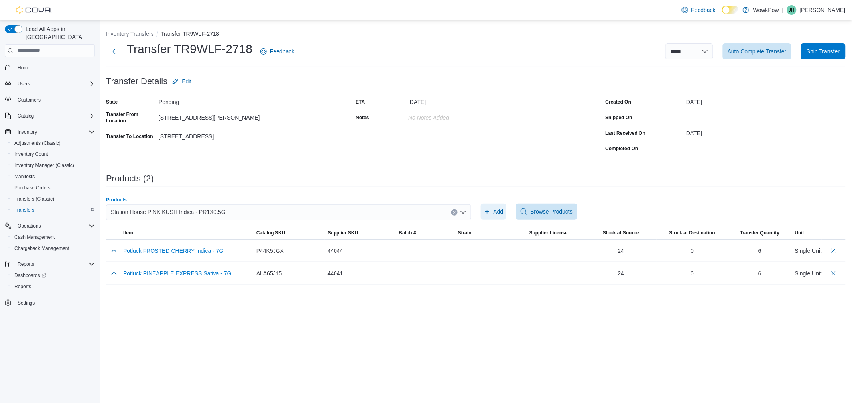
click at [494, 213] on span "Add" at bounding box center [499, 212] width 10 height 8
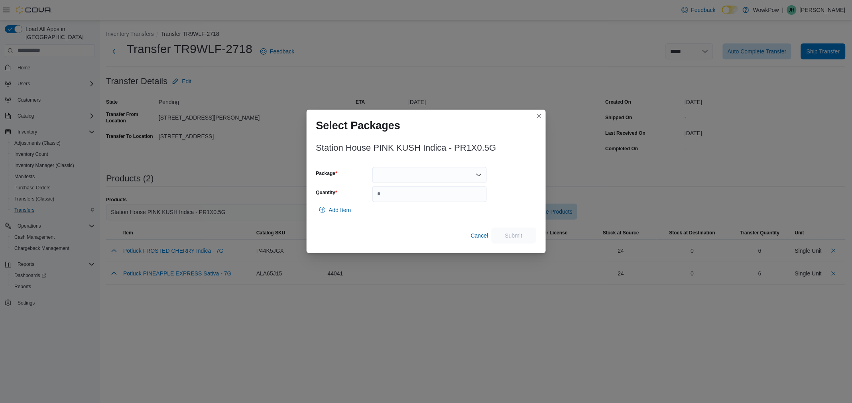
click at [422, 174] on div at bounding box center [429, 175] width 114 height 16
click at [408, 201] on span "PIK4425-ML" at bounding box center [434, 200] width 95 height 8
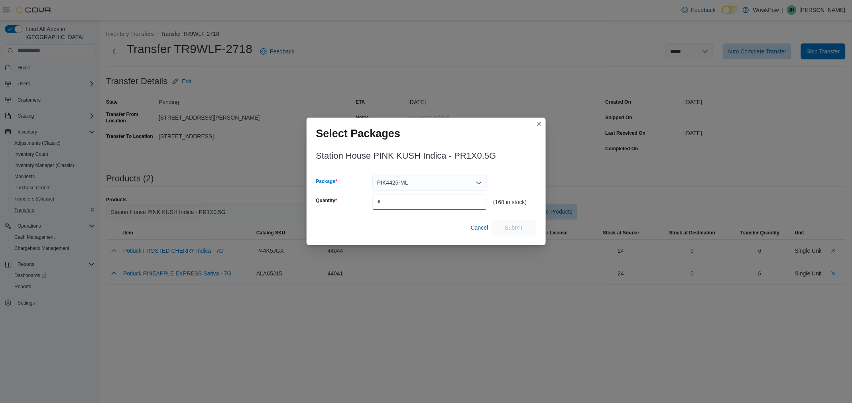
click at [406, 204] on input "Quantity" at bounding box center [429, 202] width 114 height 16
type input "**"
click at [525, 229] on span "Submit" at bounding box center [513, 227] width 35 height 16
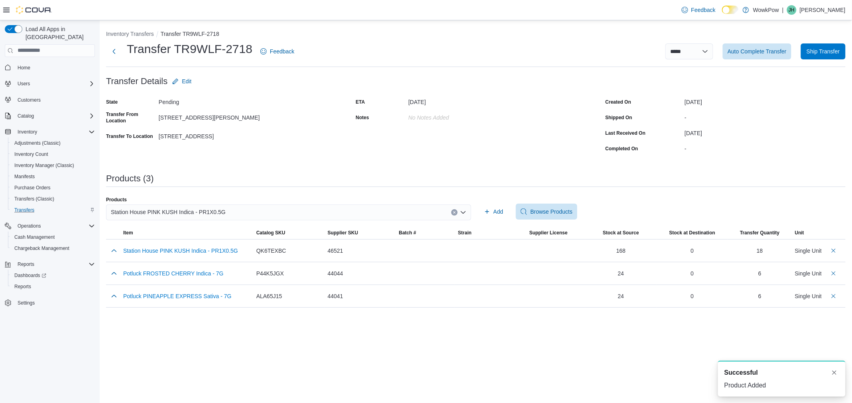
click at [402, 212] on div "Station House PINK KUSH Indica - PR1X0.5G" at bounding box center [288, 213] width 365 height 16
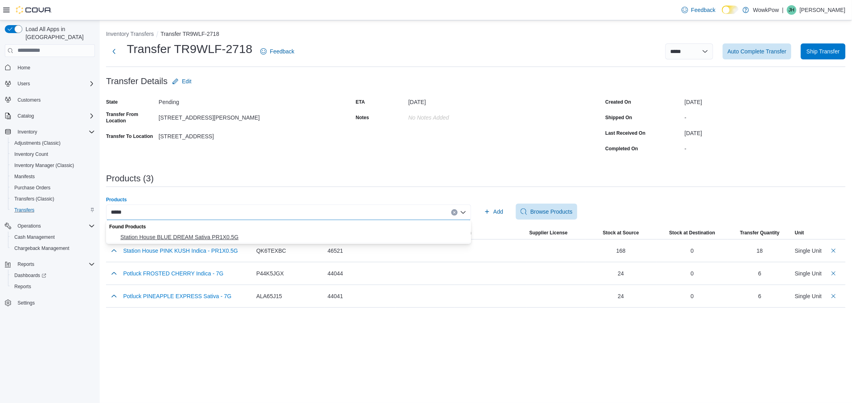
type input "*****"
click at [296, 232] on button "Station House BLUE DREAM Sativa PR1X0.5G" at bounding box center [288, 238] width 365 height 12
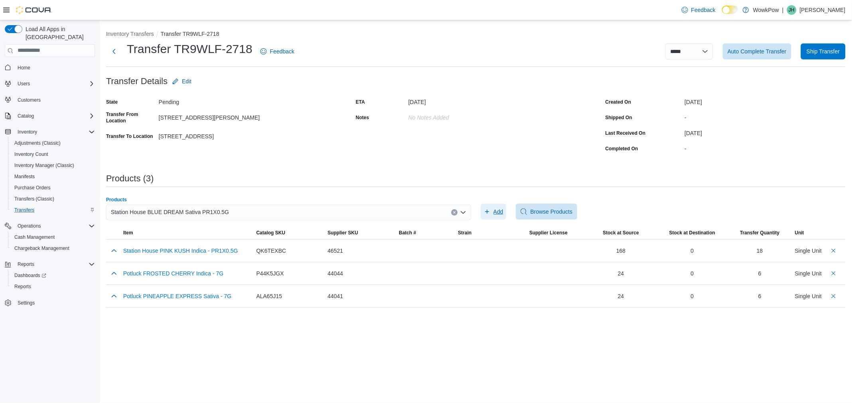
click at [483, 212] on button "Add" at bounding box center [494, 212] width 26 height 16
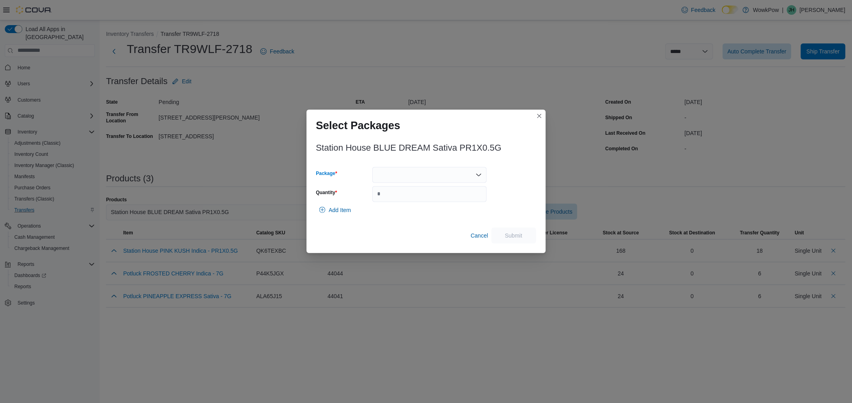
click at [415, 177] on div at bounding box center [429, 175] width 114 height 16
click at [405, 213] on span "BDR9125-ML" at bounding box center [434, 212] width 95 height 8
click at [405, 192] on input "Quantity" at bounding box center [429, 194] width 114 height 16
type input "**"
click at [508, 231] on span "Submit" at bounding box center [513, 235] width 35 height 16
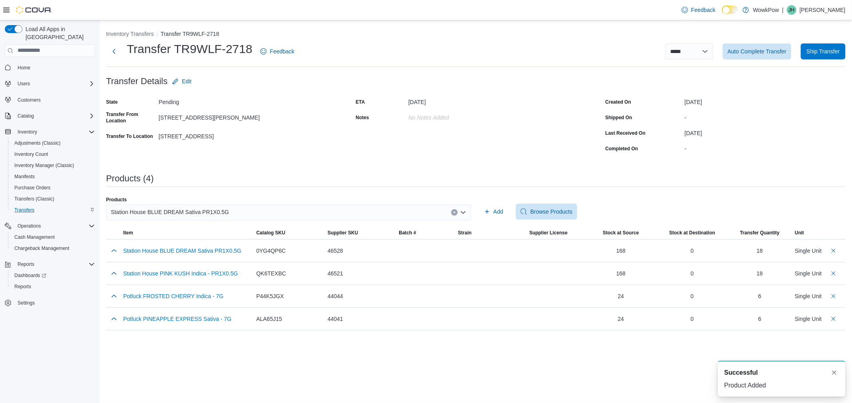
click at [201, 208] on span "Station House BLUE DREAM Sativa PR1X0.5G" at bounding box center [170, 212] width 118 height 10
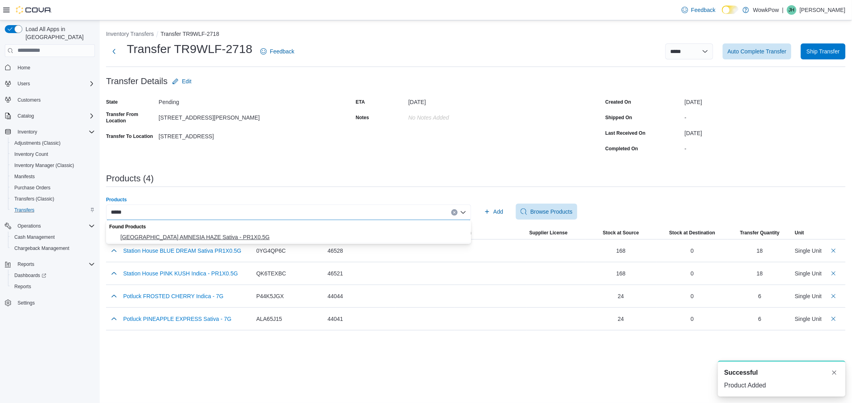
type input "*****"
click at [205, 234] on span "[GEOGRAPHIC_DATA] AMNESIA HAZE Sativa - PR1X0.5G" at bounding box center [293, 237] width 346 height 8
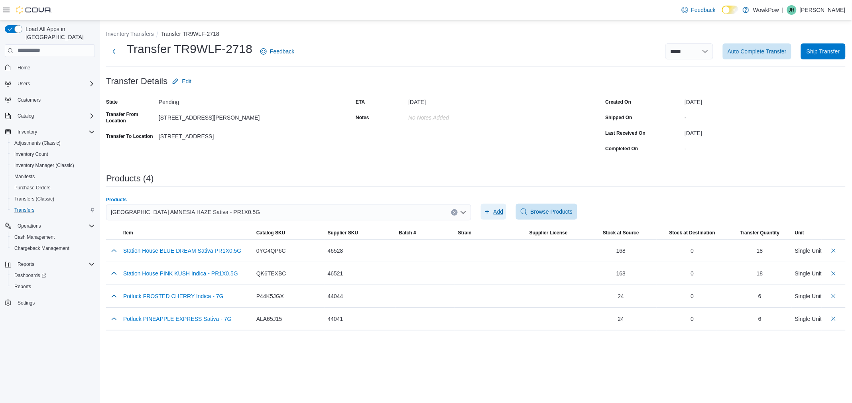
click at [491, 207] on span "Add" at bounding box center [494, 212] width 20 height 16
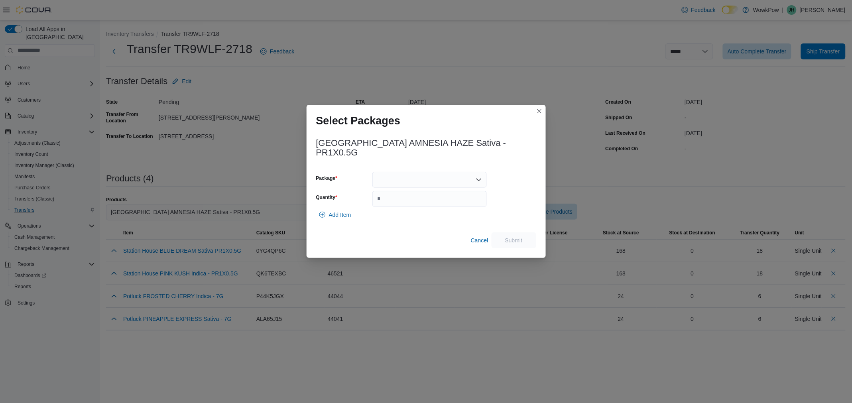
click at [380, 173] on div at bounding box center [429, 180] width 114 height 16
click at [380, 193] on div "Packages In Stock" at bounding box center [429, 189] width 114 height 12
click at [384, 200] on span "AMH5625" at bounding box center [429, 200] width 105 height 8
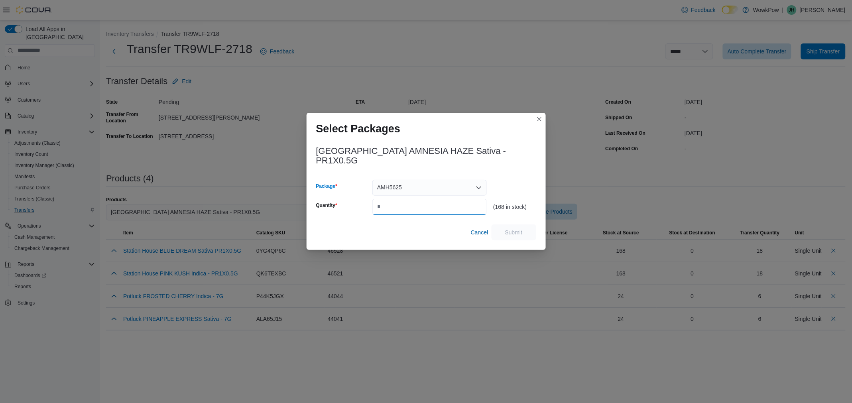
click at [391, 199] on input "Quantity" at bounding box center [429, 207] width 114 height 16
type input "**"
click at [517, 228] on span "Submit" at bounding box center [514, 232] width 18 height 8
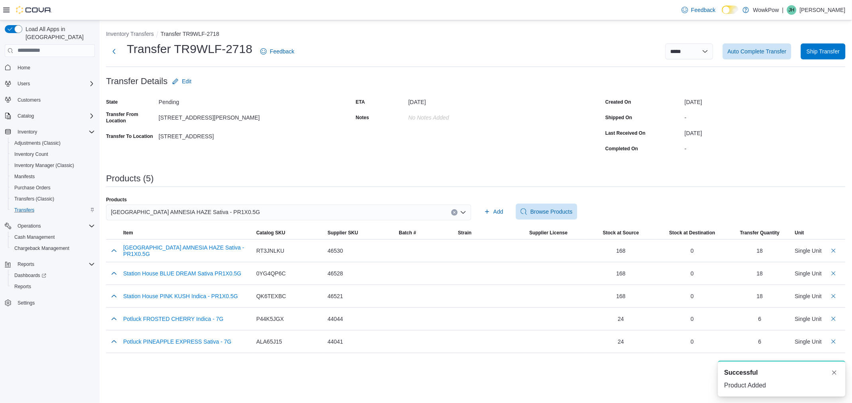
click at [381, 211] on div "[GEOGRAPHIC_DATA] AMNESIA HAZE Sativa - PR1X0.5G" at bounding box center [288, 213] width 365 height 16
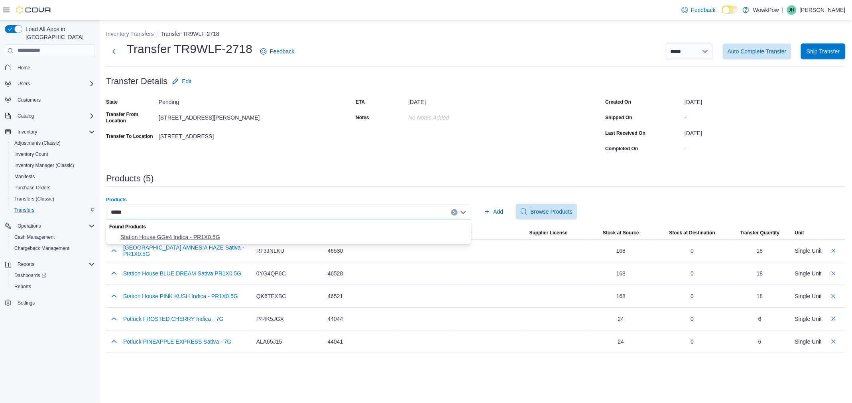
type input "*****"
click at [341, 237] on span "Station House GG#4 Indica - PR1X0.5G" at bounding box center [293, 237] width 346 height 8
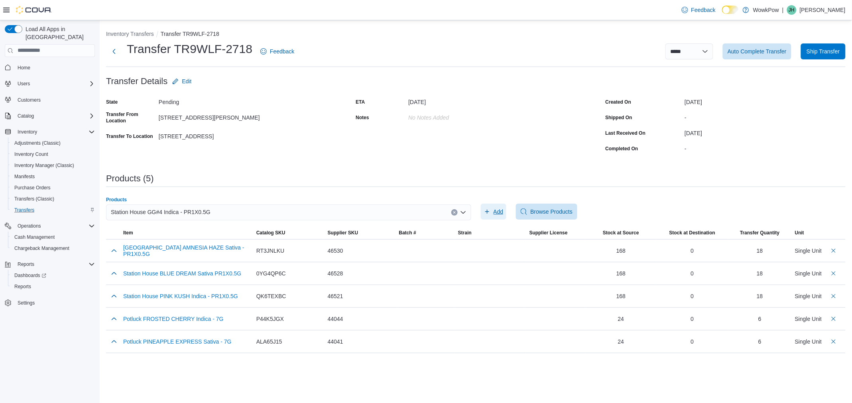
click at [491, 213] on span "Add" at bounding box center [494, 212] width 20 height 16
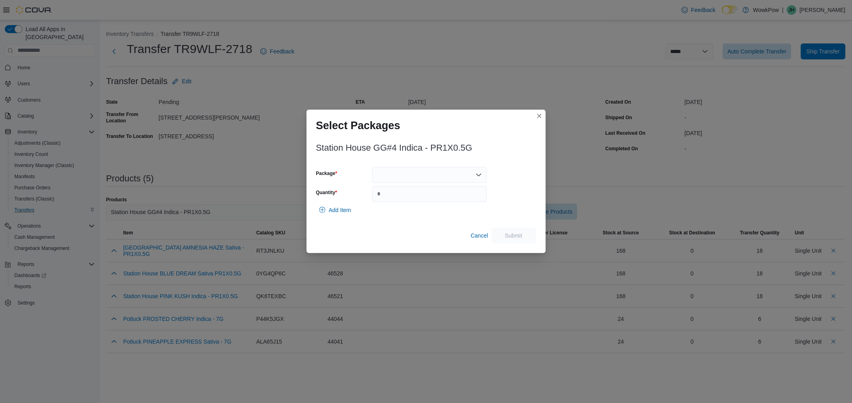
click at [398, 175] on div at bounding box center [429, 175] width 114 height 16
click at [398, 194] on div "Packages In Stock" at bounding box center [429, 189] width 114 height 12
click at [398, 201] on span "GGF2525" at bounding box center [434, 200] width 95 height 8
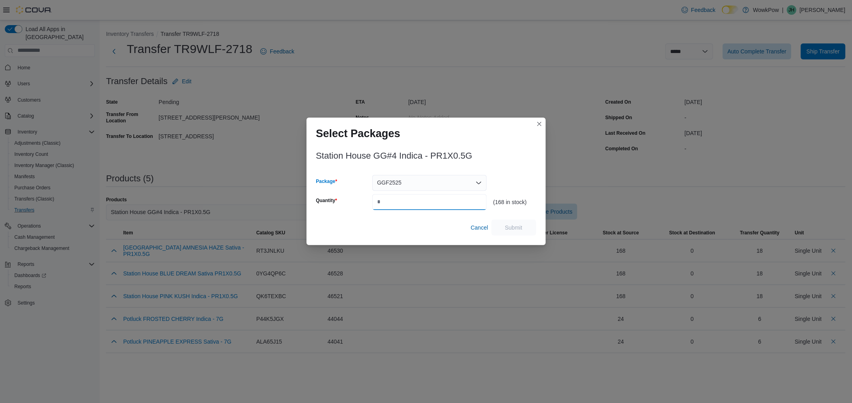
click at [398, 201] on input "Quantity" at bounding box center [429, 202] width 114 height 16
type input "**"
click at [514, 225] on span "Submit" at bounding box center [514, 227] width 18 height 8
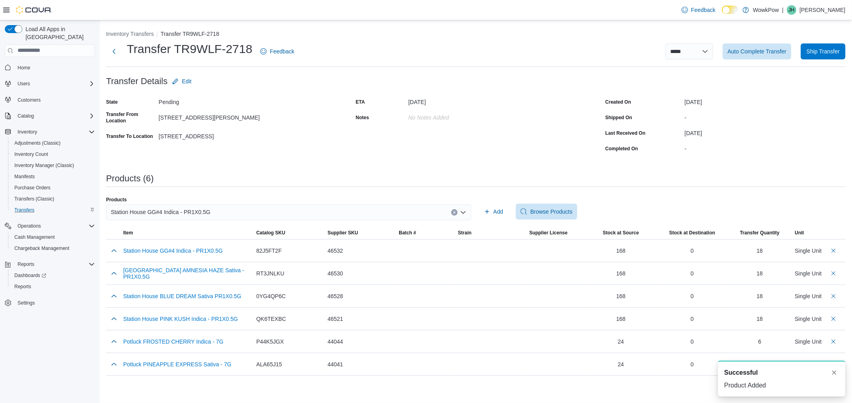
click at [303, 211] on div "Station House GG#4 Indica - PR1X0.5G" at bounding box center [288, 213] width 365 height 16
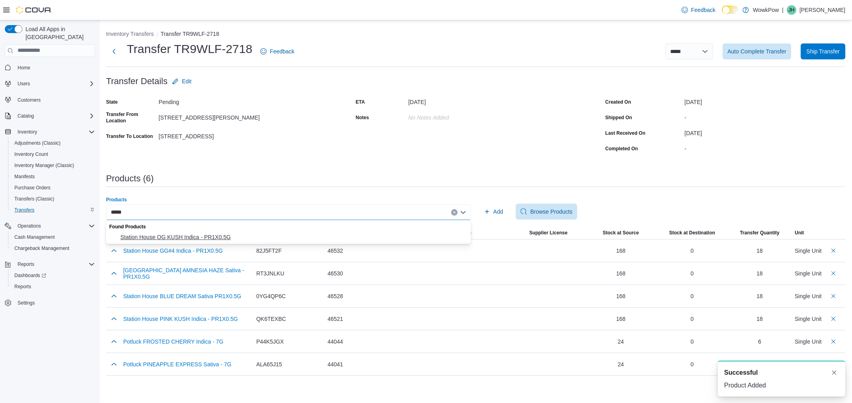
type input "*****"
click at [280, 232] on button "Station House OG KUSH Indica - PR1X0.5G" at bounding box center [288, 238] width 365 height 12
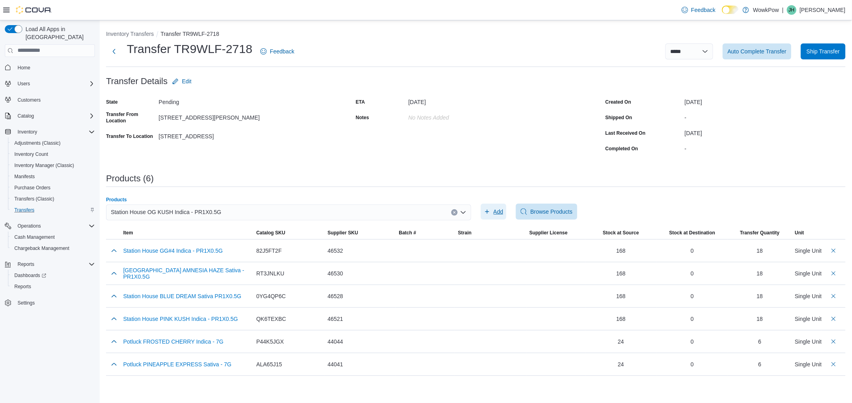
click at [490, 211] on span "Add" at bounding box center [494, 212] width 20 height 16
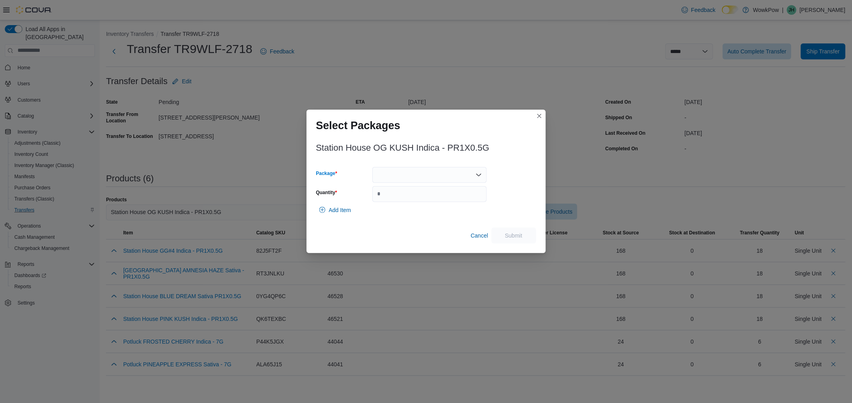
click at [439, 181] on div at bounding box center [429, 175] width 114 height 16
click at [425, 201] on span "OGK4925-ML" at bounding box center [434, 200] width 95 height 8
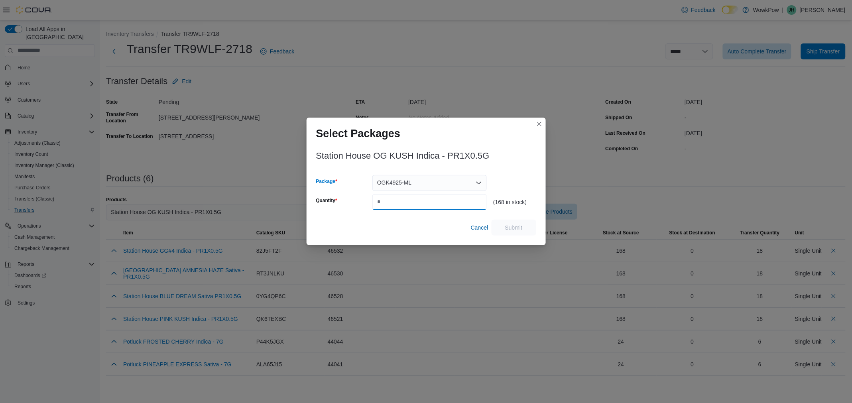
click at [423, 201] on input "Quantity" at bounding box center [429, 202] width 114 height 16
type input "**"
click at [514, 228] on span "Submit" at bounding box center [514, 227] width 18 height 8
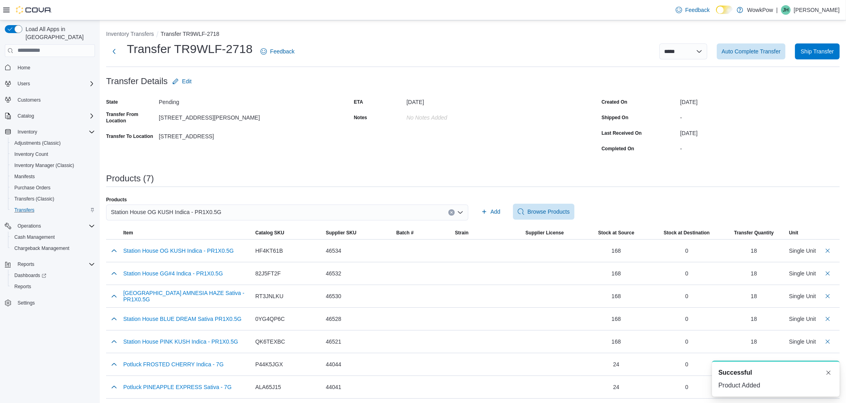
click at [402, 213] on div "Station House OG KUSH Indica - PR1X0.5G" at bounding box center [287, 213] width 362 height 16
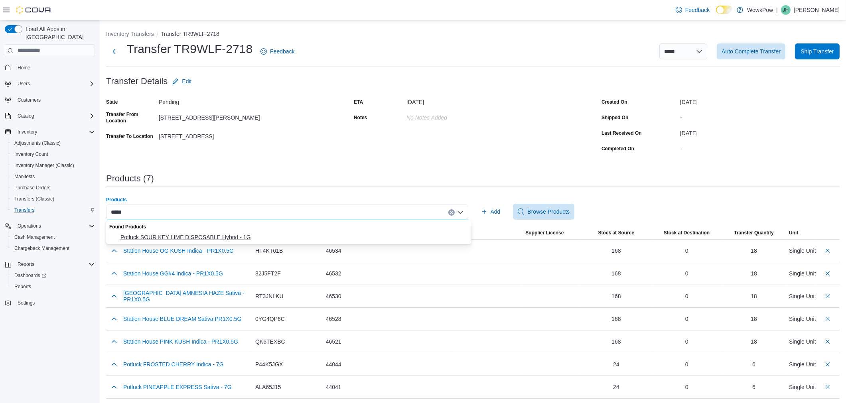
type input "*****"
click at [360, 238] on span "Potluck SOUR KEY LIME DISPOSABLE Hybrid - 1G" at bounding box center [293, 237] width 346 height 8
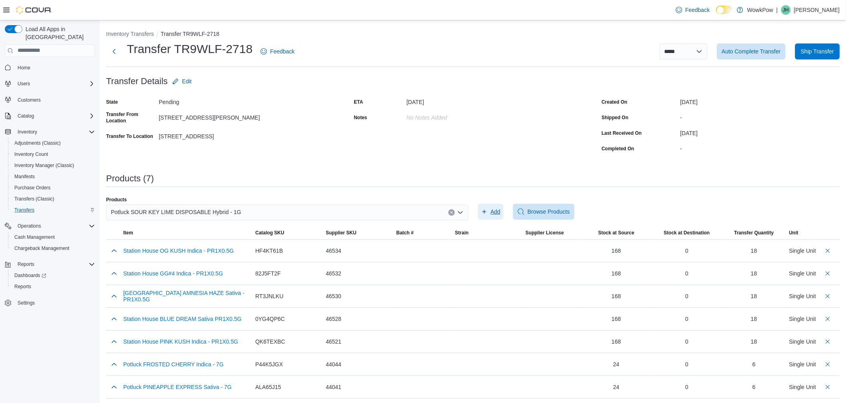
click at [493, 210] on span "Add" at bounding box center [495, 212] width 10 height 8
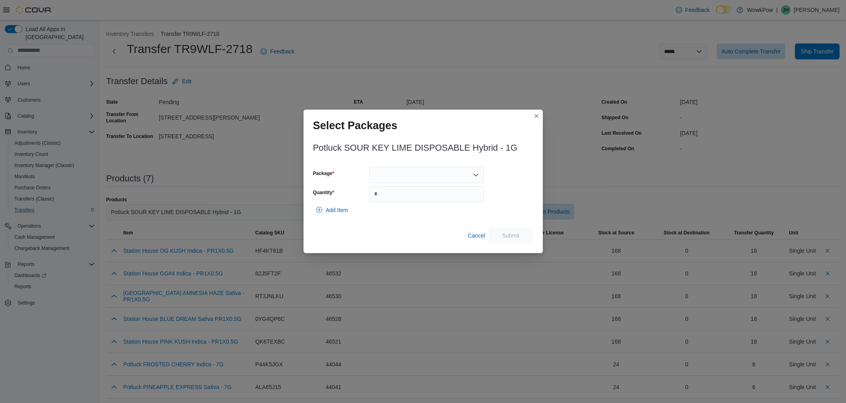
click at [404, 176] on div at bounding box center [426, 175] width 114 height 16
click at [404, 198] on span "SKL1225-VAP" at bounding box center [431, 200] width 95 height 8
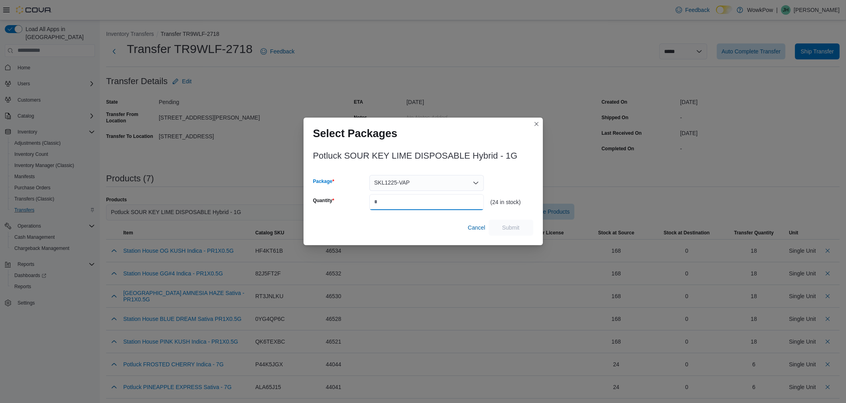
click at [409, 202] on input "Quantity" at bounding box center [426, 202] width 114 height 16
type input "*"
click at [528, 229] on button "Submit" at bounding box center [510, 227] width 45 height 16
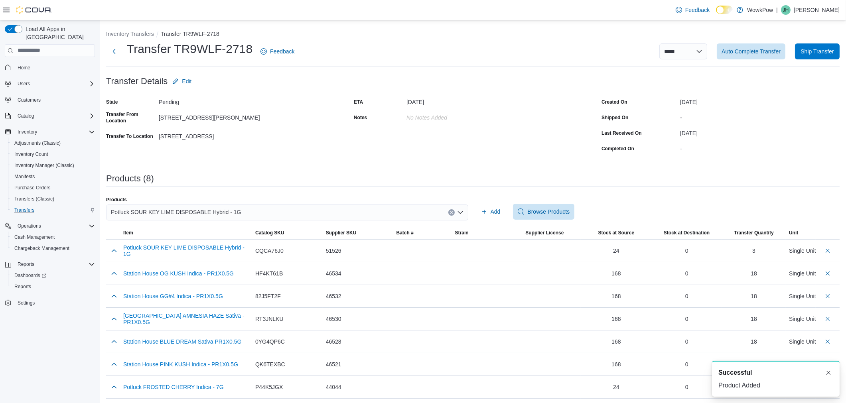
click at [254, 213] on div "Potluck SOUR KEY LIME DISPOSABLE Hybrid - 1G" at bounding box center [287, 213] width 362 height 16
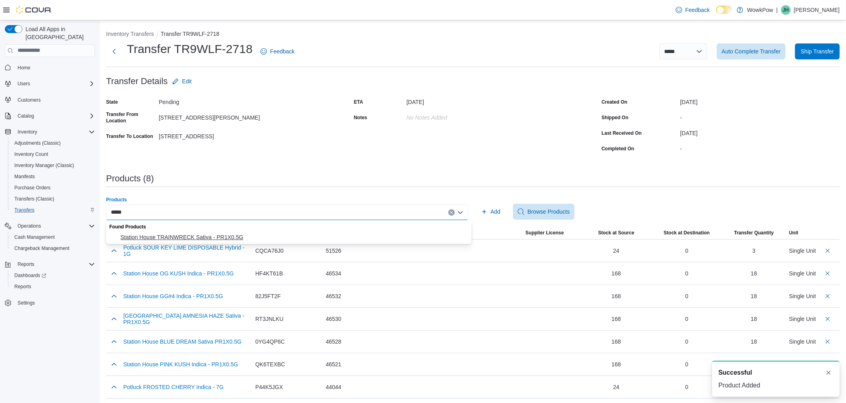
type input "*****"
click at [249, 233] on span "Station House TRAINWRECK Sativa - PR1X0.5G" at bounding box center [293, 237] width 346 height 8
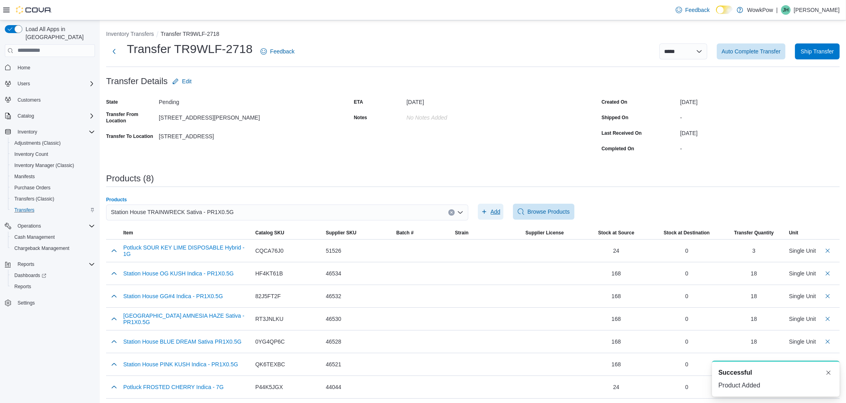
click at [496, 207] on span "Add" at bounding box center [491, 212] width 20 height 16
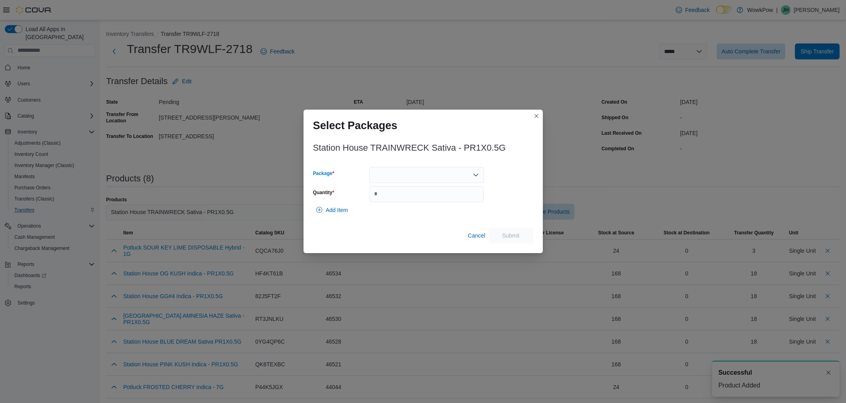
click at [424, 172] on div at bounding box center [426, 175] width 114 height 16
click at [416, 200] on span "TRW3025-ML" at bounding box center [431, 200] width 95 height 8
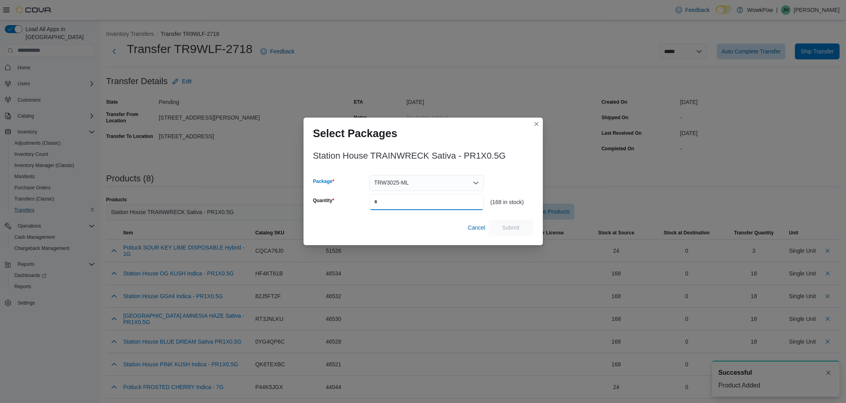
click at [415, 205] on input "Quantity" at bounding box center [426, 202] width 114 height 16
type input "**"
click at [506, 224] on span "Submit" at bounding box center [511, 227] width 18 height 8
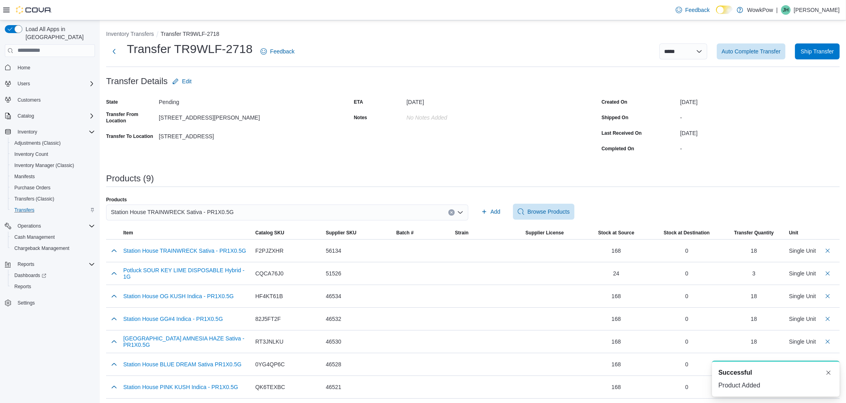
click at [406, 212] on div "Station House TRAINWRECK Sativa - PR1X0.5G" at bounding box center [287, 213] width 362 height 16
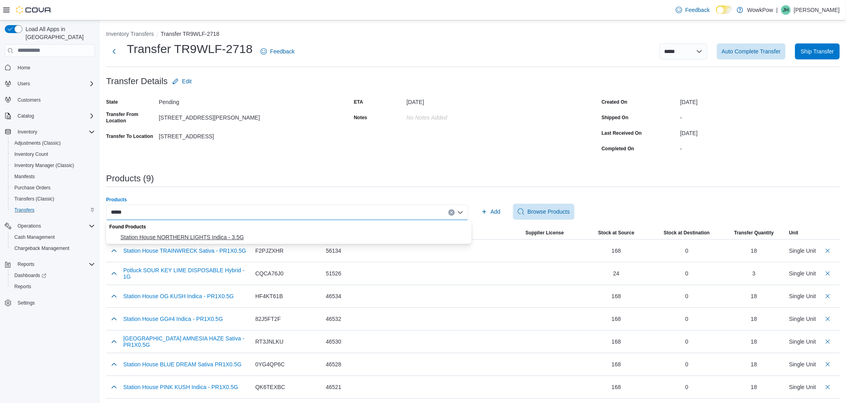
type input "*****"
click at [224, 236] on span "Station House NORTHERN LIGHTS Indica - 3.5G" at bounding box center [293, 237] width 346 height 8
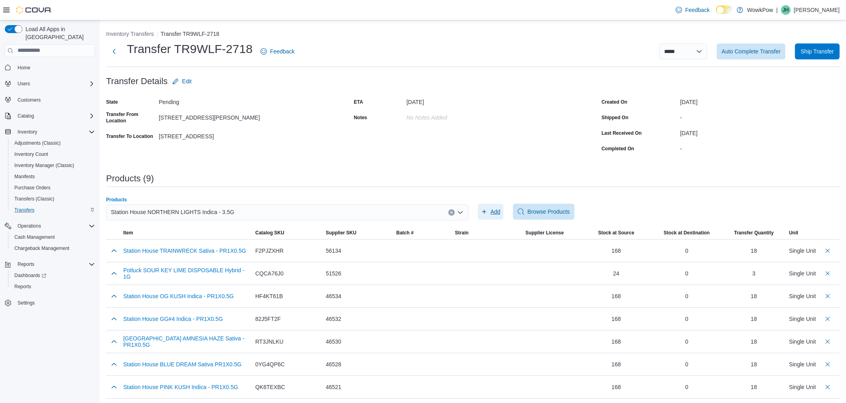
click at [491, 210] on span "Add" at bounding box center [491, 212] width 20 height 16
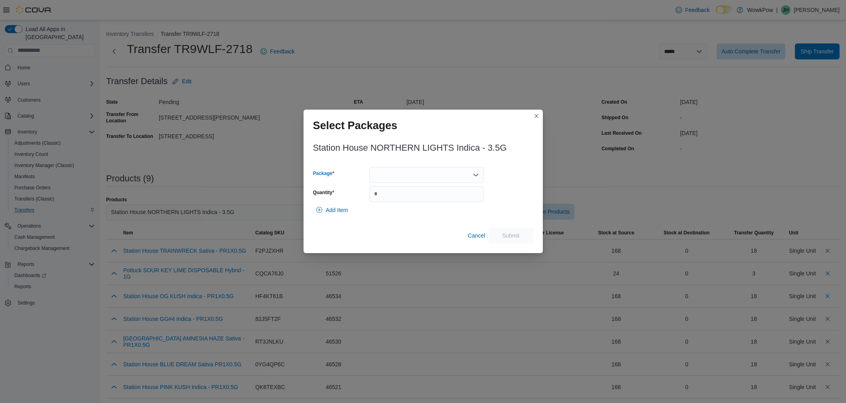
click at [409, 176] on div at bounding box center [426, 175] width 114 height 16
click at [408, 199] on span "NOL3825" at bounding box center [431, 200] width 95 height 8
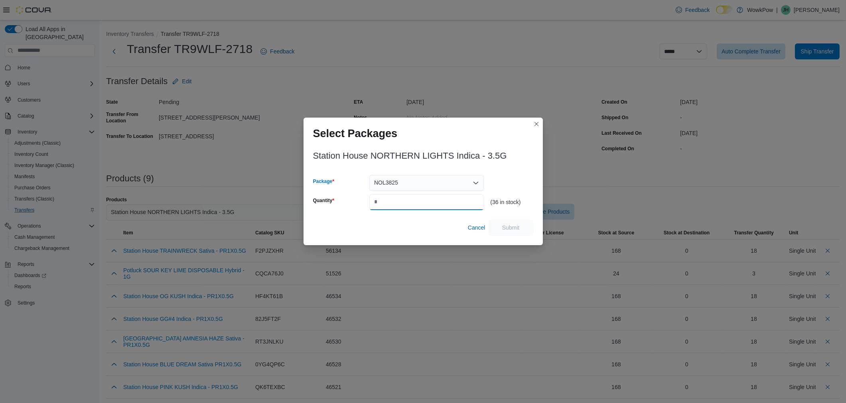
click at [408, 200] on input "Quantity" at bounding box center [426, 202] width 114 height 16
type input "*"
click at [513, 224] on span "Submit" at bounding box center [511, 227] width 18 height 8
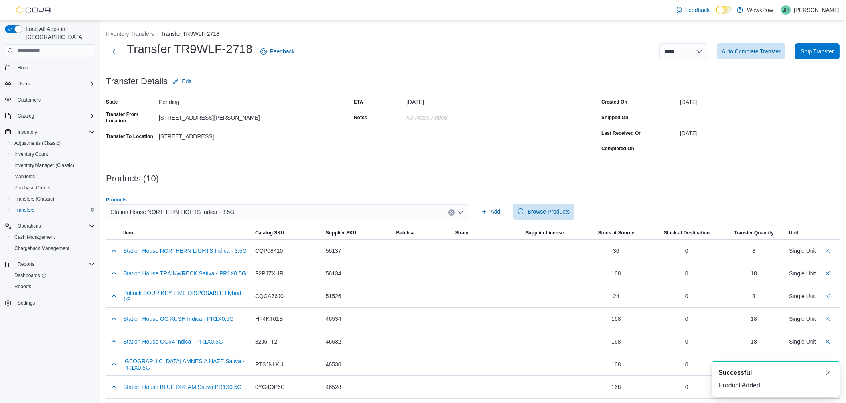
click at [400, 216] on div "Station House NORTHERN LIGHTS Indica - 3.5G" at bounding box center [287, 213] width 362 height 16
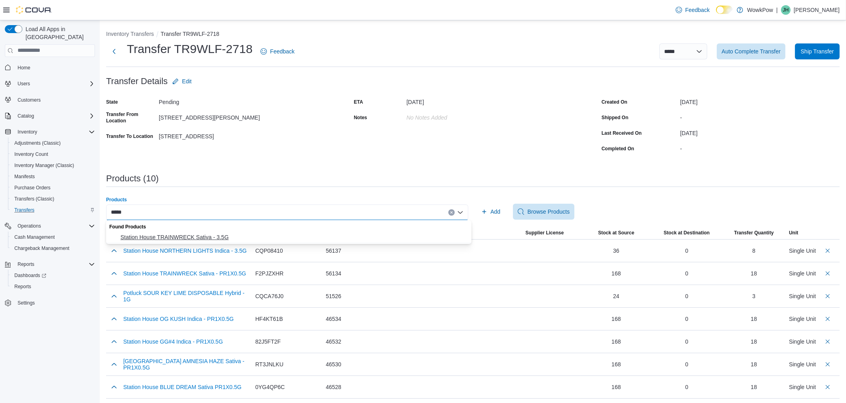
type input "*****"
click at [318, 236] on span "Station House TRAINWRECK Sativa - 3.5G" at bounding box center [293, 237] width 346 height 8
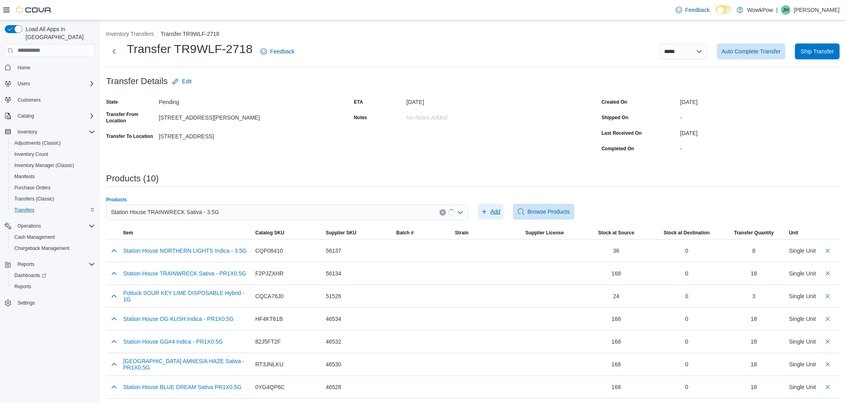
click at [495, 210] on span "Add" at bounding box center [495, 212] width 10 height 8
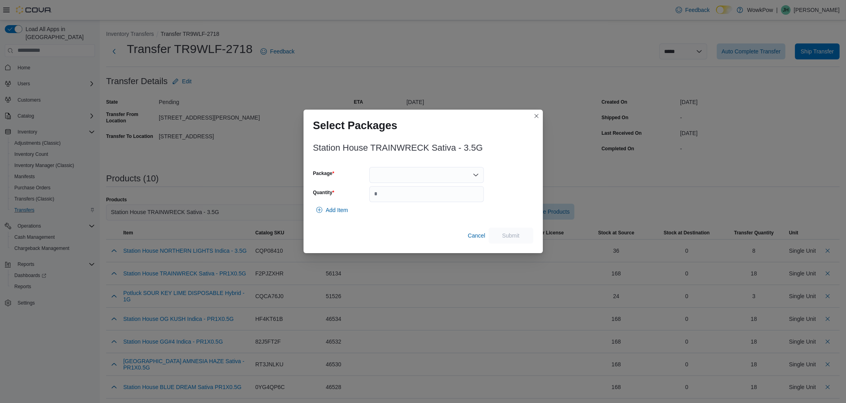
click at [408, 177] on div at bounding box center [426, 175] width 114 height 16
click at [403, 202] on span "TRW0724" at bounding box center [431, 200] width 95 height 8
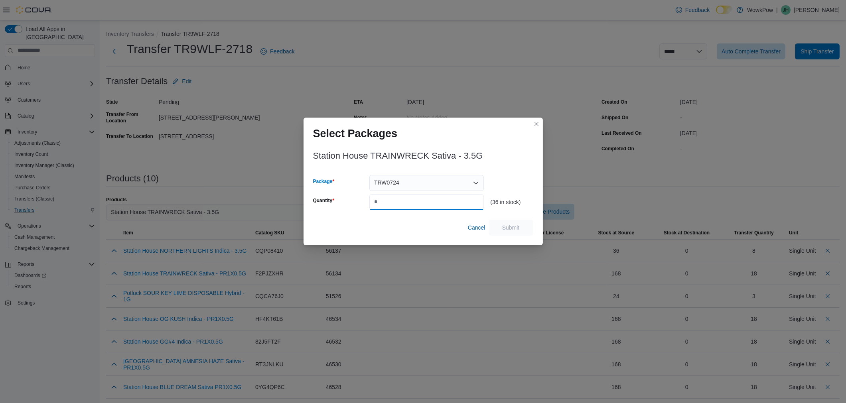
click at [403, 202] on input "Quantity" at bounding box center [426, 202] width 114 height 16
type input "*"
click at [496, 221] on span "Submit" at bounding box center [510, 227] width 35 height 16
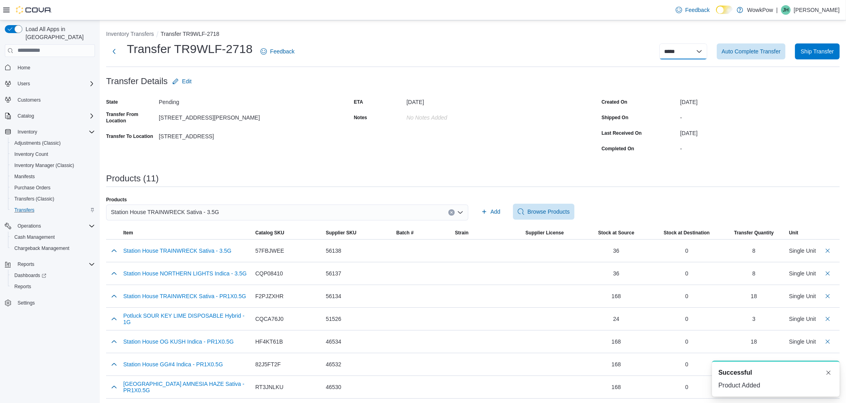
click at [681, 49] on select "**********" at bounding box center [683, 51] width 48 height 16
select select "**********"
click at [665, 43] on select "**********" at bounding box center [683, 51] width 48 height 16
select select
click at [132, 30] on li "Inventory Transfers" at bounding box center [133, 34] width 55 height 8
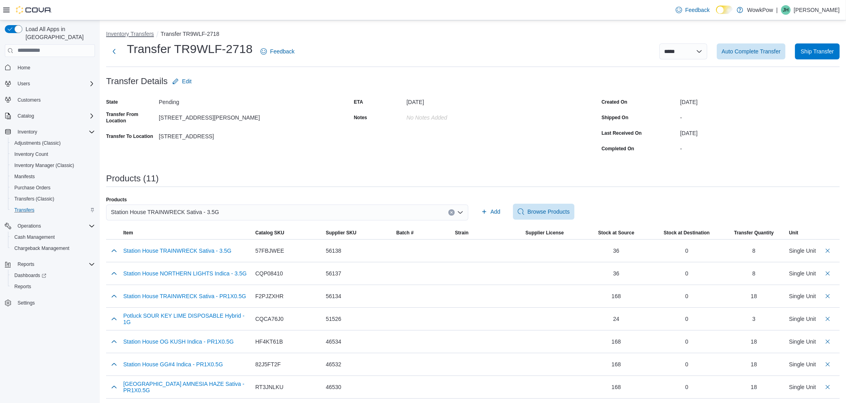
click at [132, 33] on button "Inventory Transfers" at bounding box center [130, 34] width 48 height 6
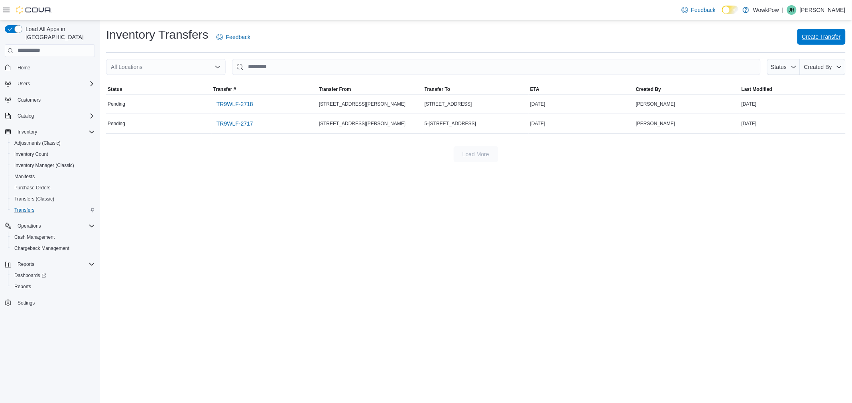
click at [822, 34] on span "Create Transfer" at bounding box center [821, 37] width 39 height 8
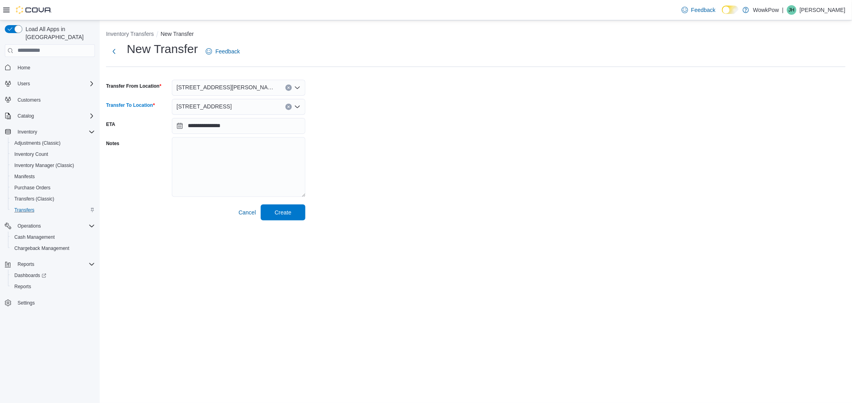
click at [232, 105] on span "[STREET_ADDRESS]" at bounding box center [204, 107] width 55 height 10
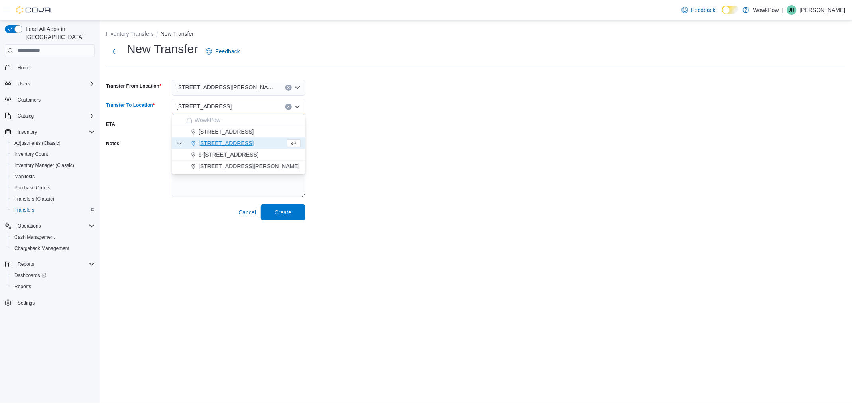
click at [254, 132] on span "[STREET_ADDRESS]" at bounding box center [226, 132] width 55 height 8
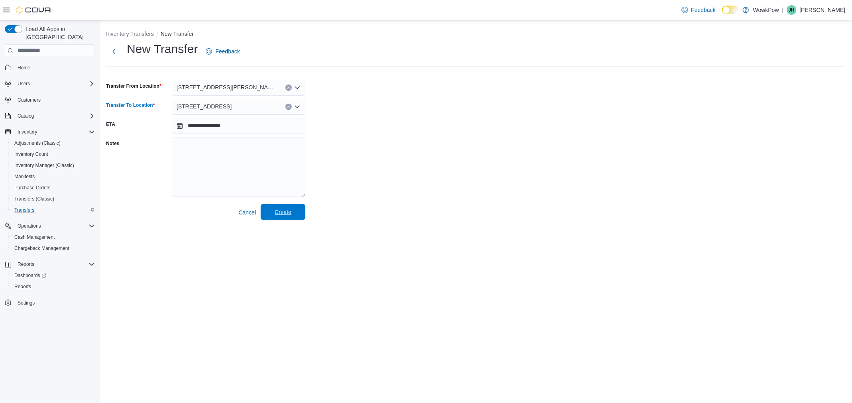
click at [284, 213] on span "Create" at bounding box center [283, 212] width 17 height 8
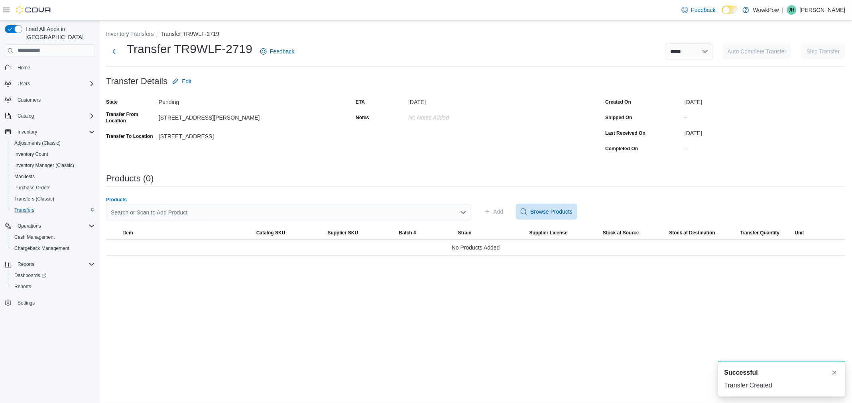
click at [220, 216] on div "Search or Scan to Add Product" at bounding box center [288, 213] width 365 height 16
type input "*****"
click at [205, 234] on span "Potluck PINEAPPLE EXPRESS Sativa - 7G" at bounding box center [293, 237] width 346 height 8
click at [483, 212] on button "Add" at bounding box center [494, 212] width 26 height 16
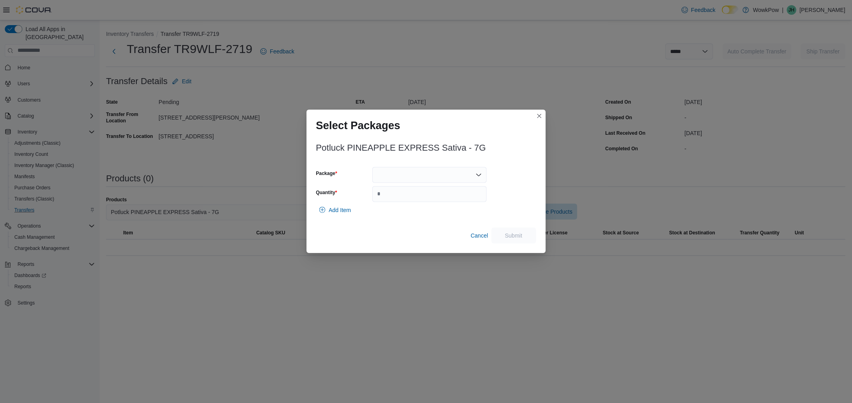
click at [408, 176] on div at bounding box center [429, 175] width 114 height 16
click at [398, 200] on span "PAE5625" at bounding box center [434, 200] width 95 height 8
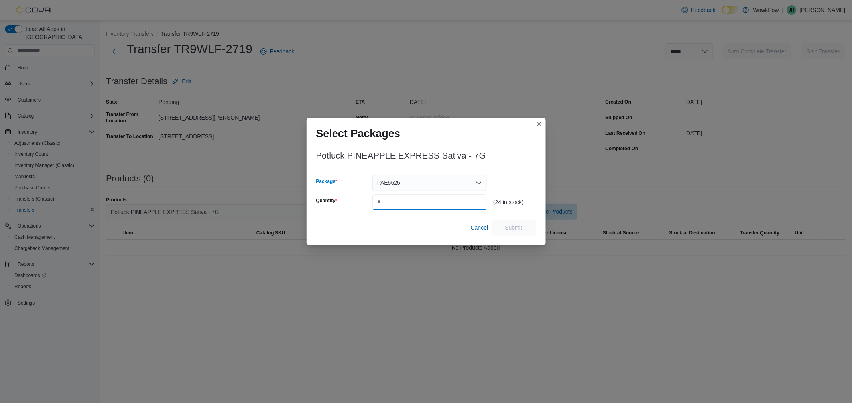
click at [397, 205] on input "Quantity" at bounding box center [429, 202] width 114 height 16
type input "*"
click at [504, 228] on span "Submit" at bounding box center [513, 227] width 35 height 16
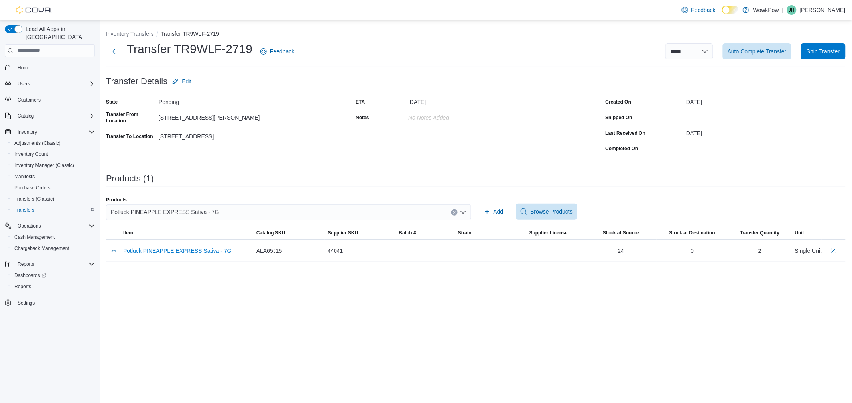
click at [262, 215] on div "Potluck PINEAPPLE EXPRESS Sativa - 7G" at bounding box center [288, 213] width 365 height 16
type input "*****"
click at [248, 239] on span "Potluck FROSTED CHERRY Indica - 7G" at bounding box center [293, 237] width 346 height 8
click at [489, 216] on span "Add" at bounding box center [494, 212] width 20 height 16
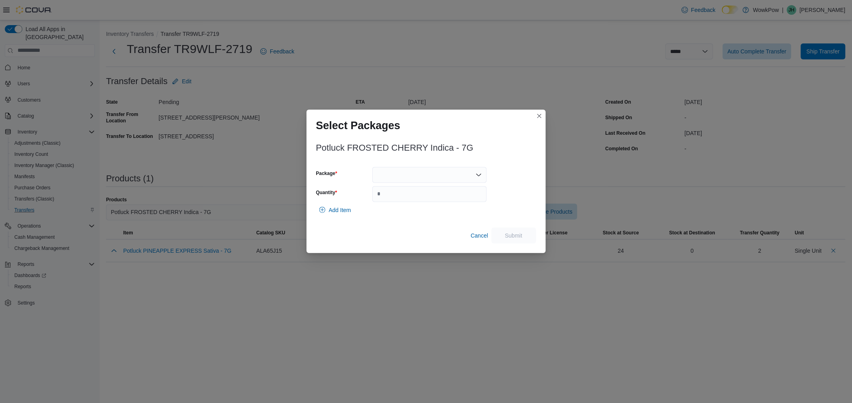
click at [455, 176] on div at bounding box center [429, 175] width 114 height 16
click at [415, 202] on span "FRC4625" at bounding box center [434, 200] width 95 height 8
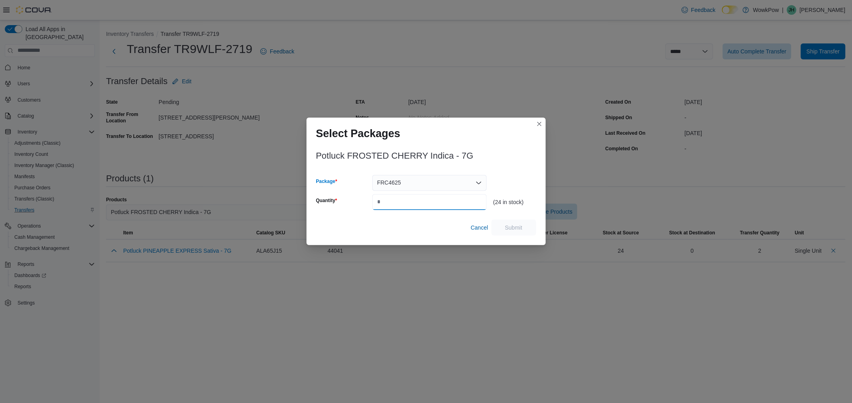
click at [444, 203] on input "Quantity" at bounding box center [429, 202] width 114 height 16
type input "*"
click at [509, 232] on span "Submit" at bounding box center [513, 227] width 35 height 16
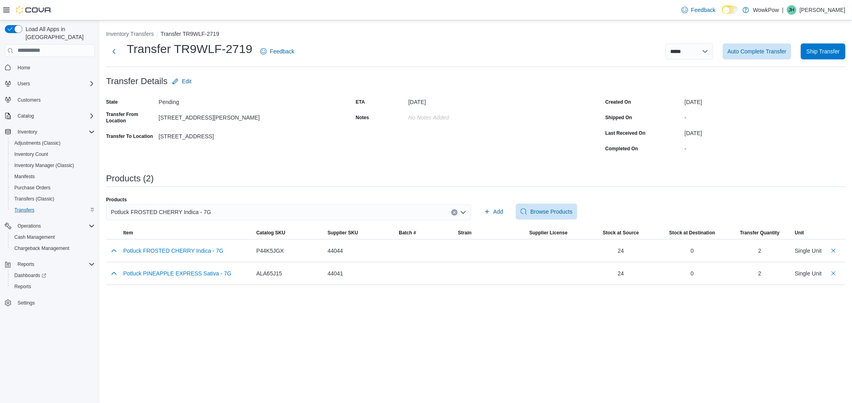
click at [282, 210] on div "Potluck FROSTED CHERRY Indica - 7G" at bounding box center [288, 213] width 365 height 16
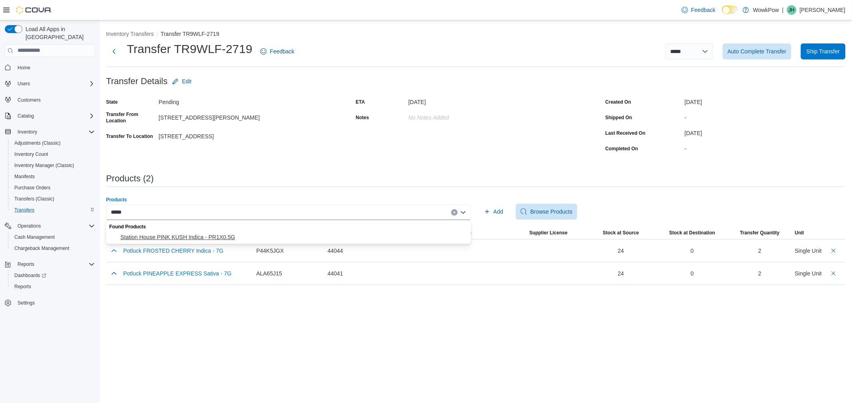
type input "*****"
click at [251, 239] on span "Station House PINK KUSH Indica - PR1X0.5G" at bounding box center [293, 237] width 346 height 8
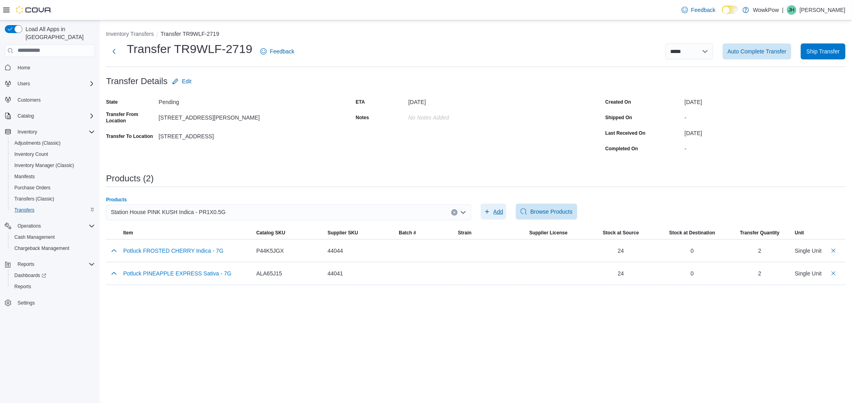
click at [487, 209] on icon "button" at bounding box center [487, 212] width 6 height 6
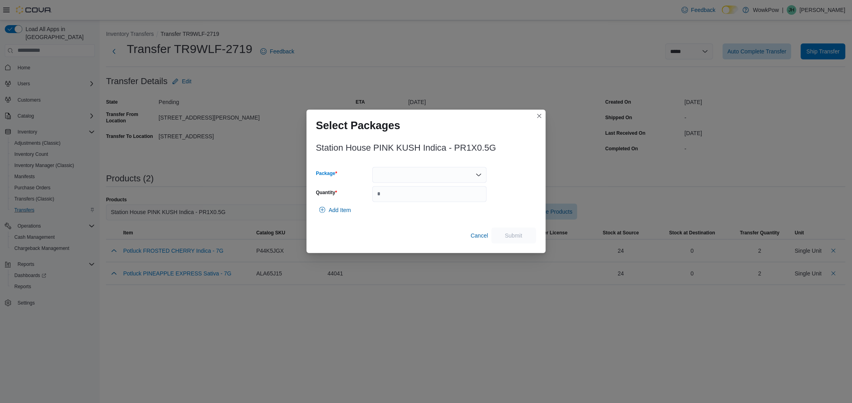
click at [418, 173] on div at bounding box center [429, 175] width 114 height 16
click at [408, 196] on span "PIK4425-ML" at bounding box center [434, 200] width 95 height 8
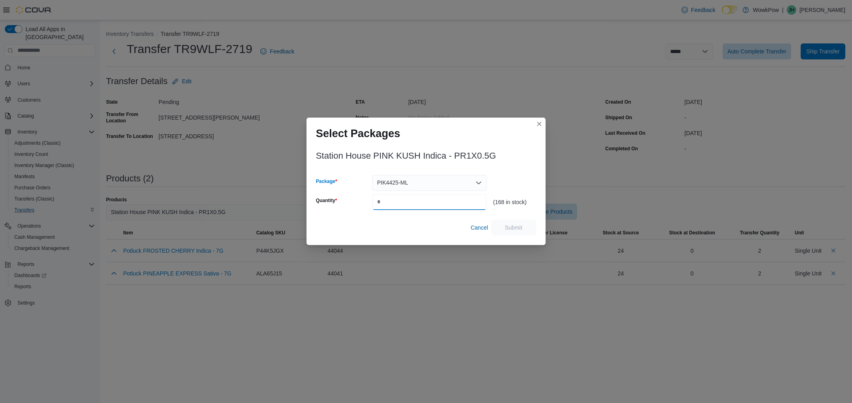
click at [408, 202] on input "Quantity" at bounding box center [429, 202] width 114 height 16
type input "*"
click at [502, 230] on span "Submit" at bounding box center [513, 227] width 35 height 16
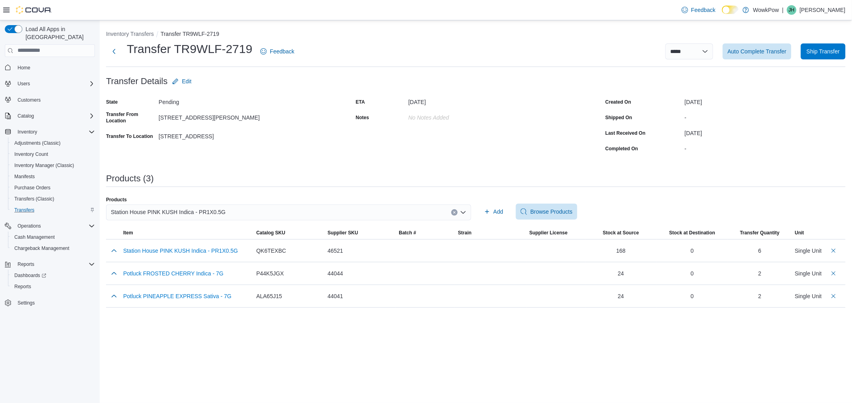
click at [225, 211] on div "Station House PINK KUSH Indica - PR1X0.5G" at bounding box center [288, 213] width 365 height 16
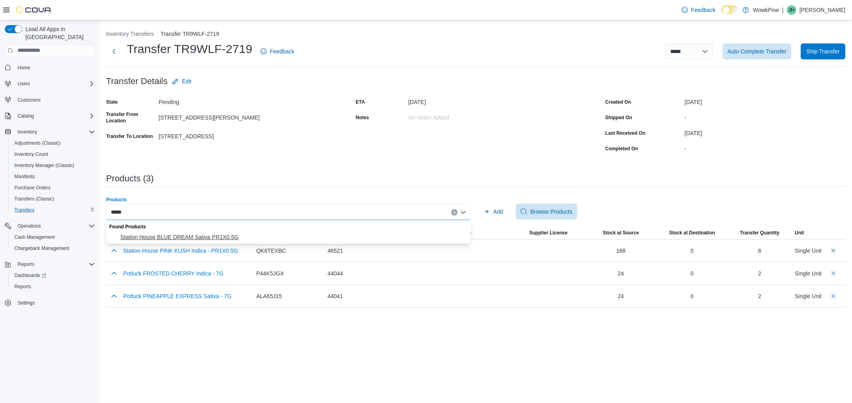
type input "*****"
click at [214, 240] on span "Station House BLUE DREAM Sativa PR1X0.5G" at bounding box center [293, 237] width 346 height 8
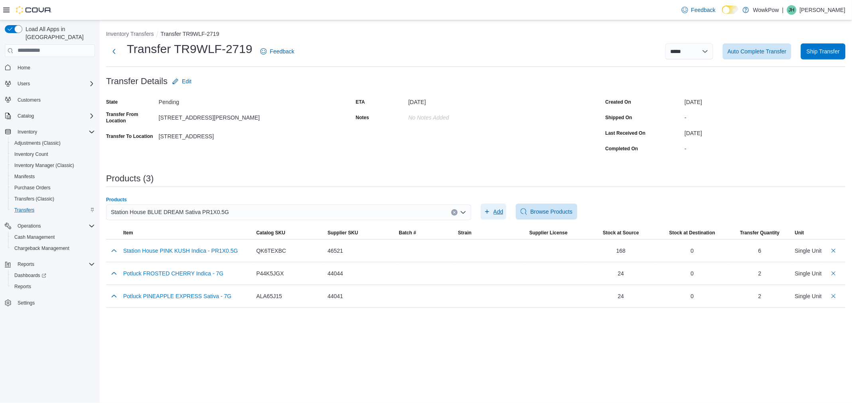
click at [490, 207] on span "Add" at bounding box center [494, 212] width 20 height 16
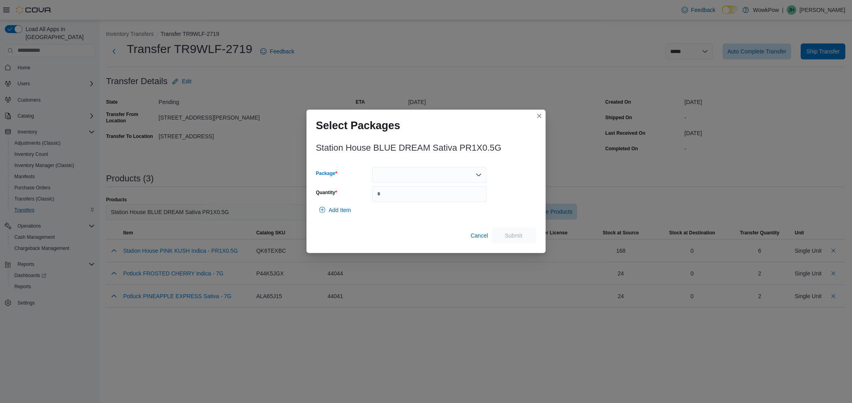
click at [430, 181] on div at bounding box center [429, 175] width 114 height 16
click at [415, 211] on span "BDR9125-ML" at bounding box center [434, 212] width 95 height 8
click at [408, 194] on input "Quantity" at bounding box center [429, 194] width 114 height 16
type input "*"
click at [508, 233] on span "Submit" at bounding box center [514, 235] width 18 height 8
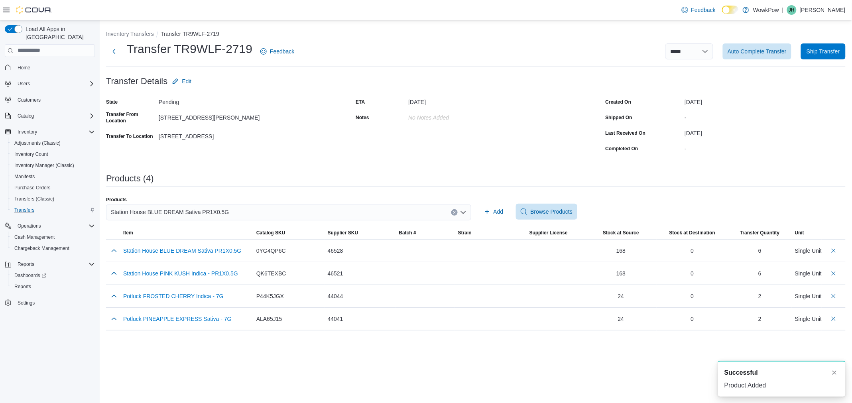
click at [232, 213] on div "Station House BLUE DREAM Sativa PR1X0.5G" at bounding box center [288, 213] width 365 height 16
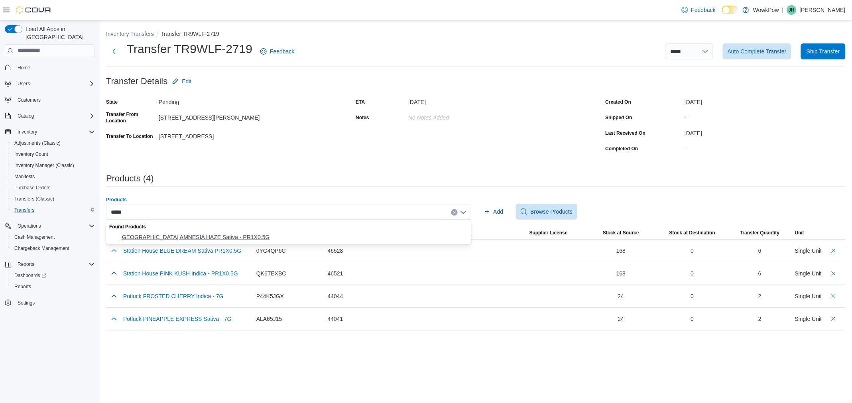
type input "*****"
click at [213, 240] on span "[GEOGRAPHIC_DATA] AMNESIA HAZE Sativa - PR1X0.5G" at bounding box center [293, 237] width 346 height 8
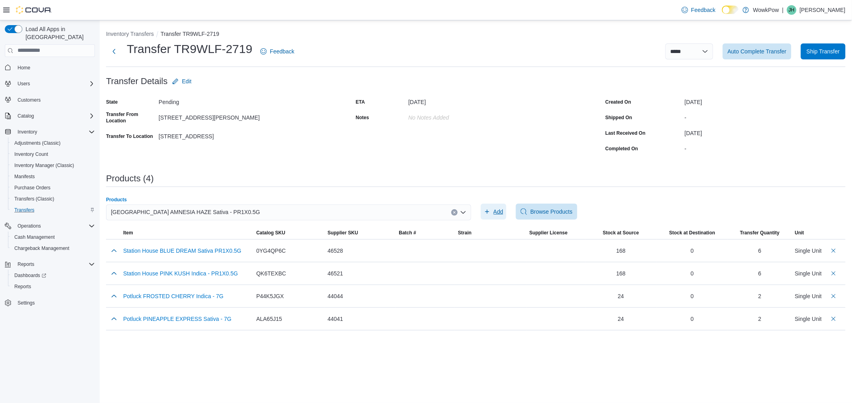
click at [493, 208] on span "Add" at bounding box center [494, 212] width 20 height 16
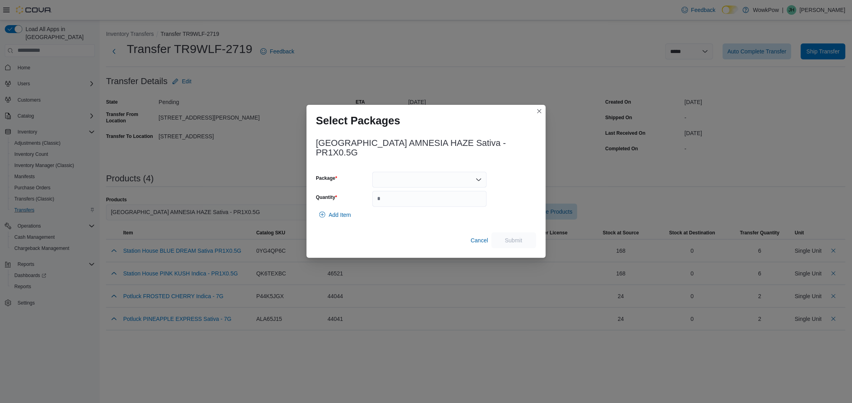
click at [421, 175] on div at bounding box center [429, 180] width 114 height 16
click at [413, 201] on span "AMH5625" at bounding box center [434, 200] width 95 height 8
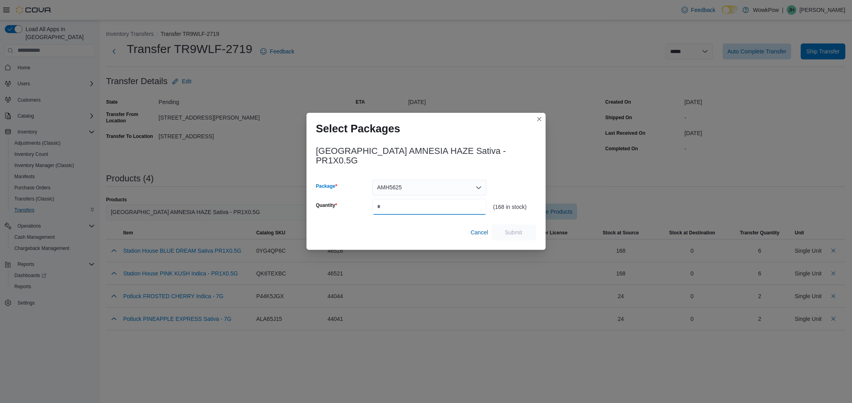
click at [411, 203] on input "Quantity" at bounding box center [429, 207] width 114 height 16
type input "*"
click at [496, 226] on span "Submit" at bounding box center [513, 232] width 35 height 16
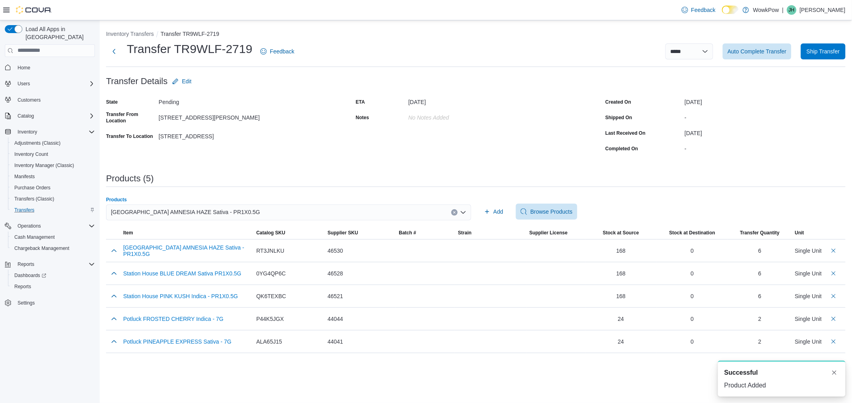
click at [399, 211] on div "[GEOGRAPHIC_DATA] AMNESIA HAZE Sativa - PR1X0.5G" at bounding box center [288, 213] width 365 height 16
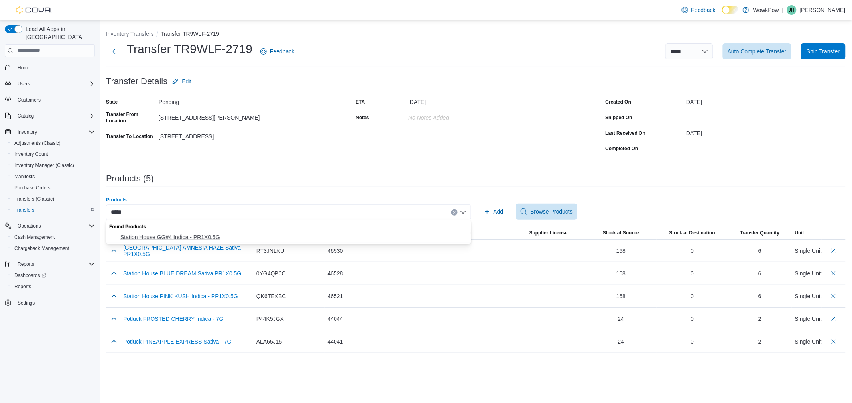
type input "*****"
click at [238, 240] on span "Station House GG#4 Indica - PR1X0.5G" at bounding box center [293, 237] width 346 height 8
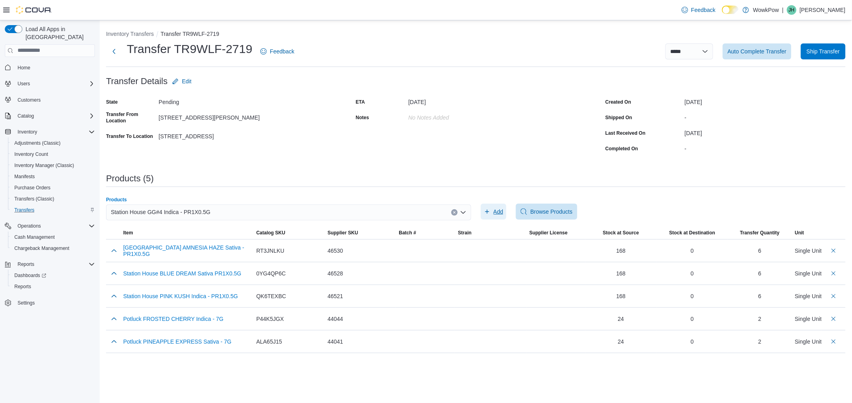
click at [489, 213] on icon "button" at bounding box center [487, 212] width 6 height 6
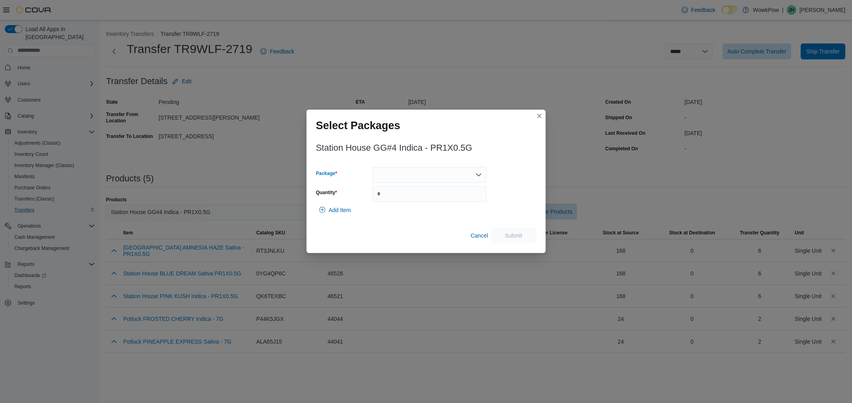
click at [388, 180] on div at bounding box center [429, 175] width 114 height 16
click at [388, 197] on span "GGF2525" at bounding box center [434, 200] width 95 height 8
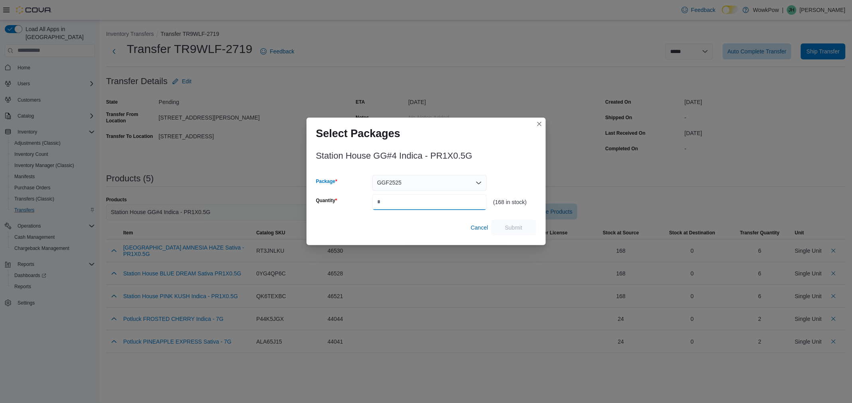
click at [389, 200] on input "Quantity" at bounding box center [429, 202] width 114 height 16
type input "*"
click at [506, 226] on span "Submit" at bounding box center [514, 227] width 18 height 8
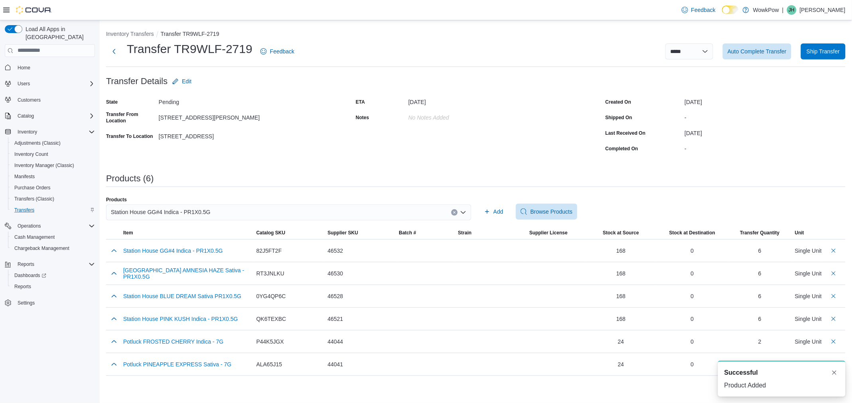
click at [242, 211] on div "Station House GG#4 Indica - PR1X0.5G" at bounding box center [288, 213] width 365 height 16
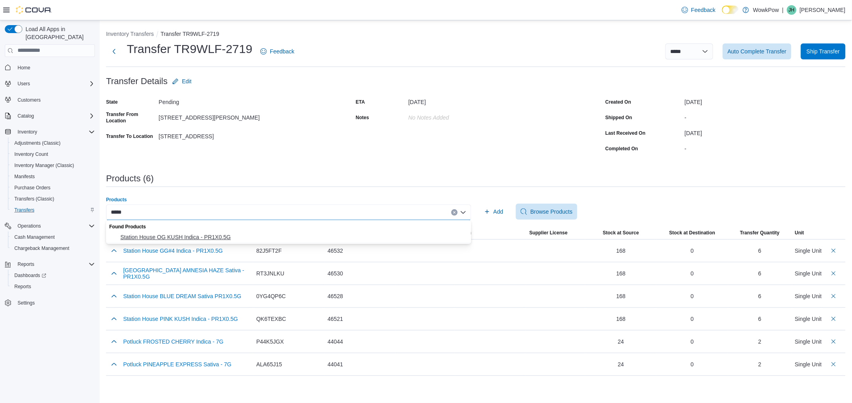
type input "*****"
click at [291, 237] on span "Station House OG KUSH Indica - PR1X0.5G" at bounding box center [293, 237] width 346 height 8
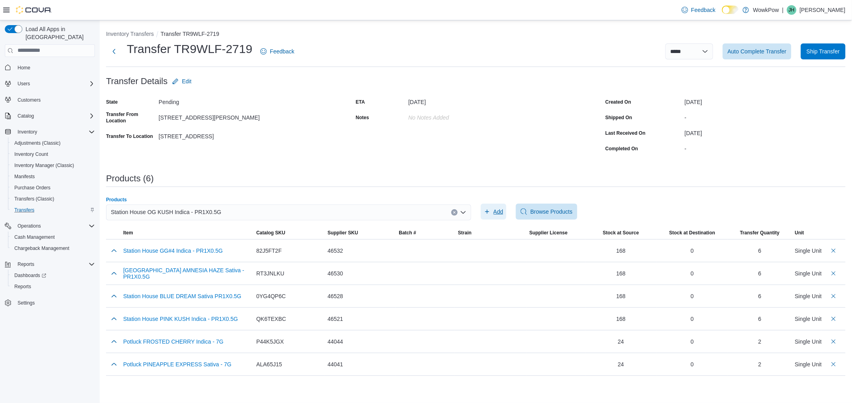
click at [502, 211] on span "Add" at bounding box center [499, 212] width 10 height 8
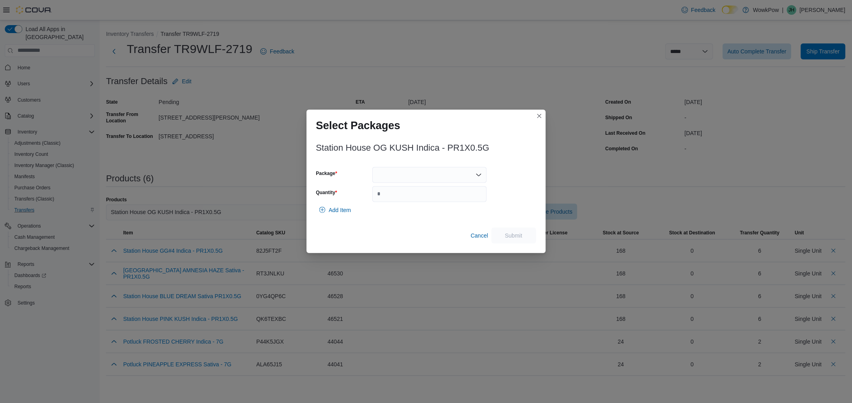
click at [392, 177] on div at bounding box center [429, 175] width 114 height 16
click at [389, 202] on span "OGK4925-ML" at bounding box center [434, 200] width 95 height 8
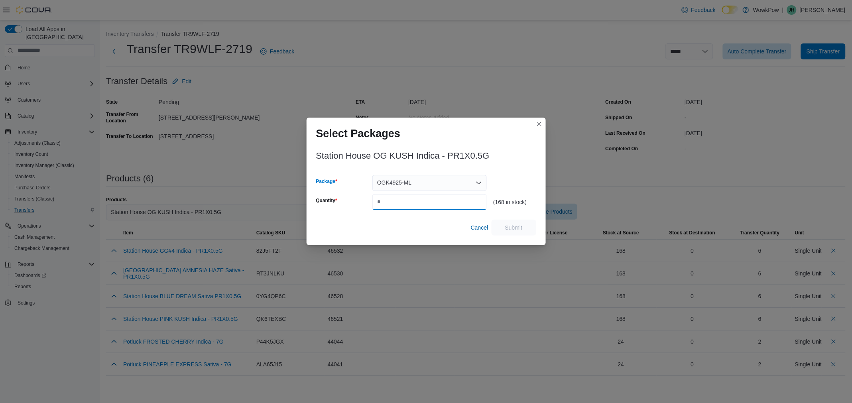
click at [389, 202] on input "Quantity" at bounding box center [429, 202] width 114 height 16
type input "*"
click at [522, 234] on span "Submit" at bounding box center [513, 227] width 35 height 16
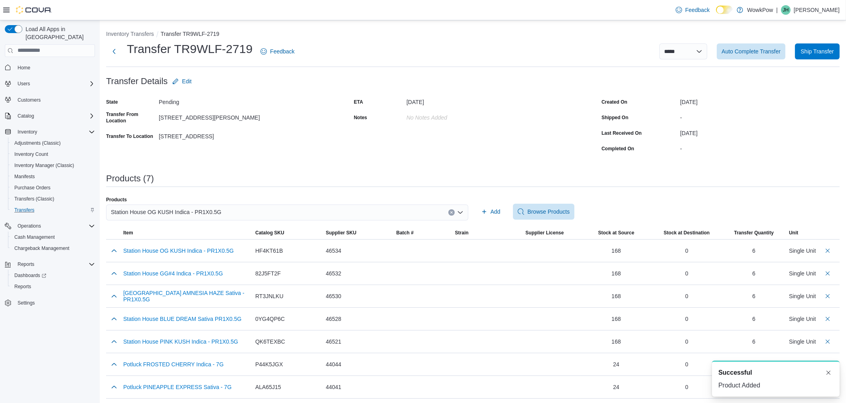
click at [329, 212] on div "Station House OG KUSH Indica - PR1X0.5G" at bounding box center [287, 213] width 362 height 16
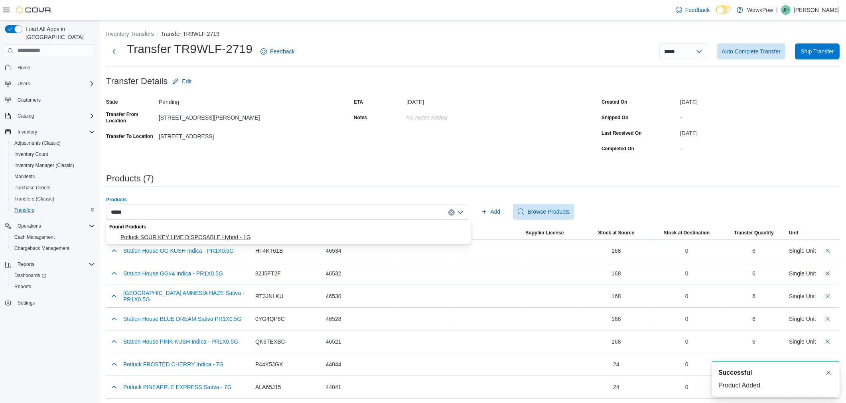
type input "*****"
click at [295, 234] on span "Potluck SOUR KEY LIME DISPOSABLE Hybrid - 1G" at bounding box center [293, 237] width 346 height 8
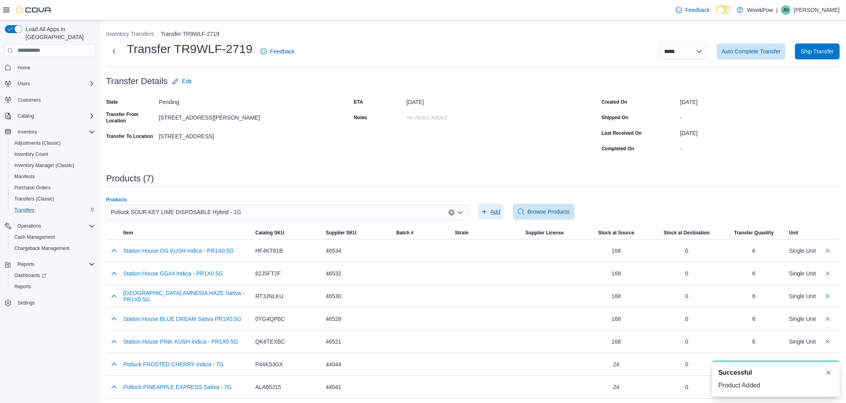
click at [487, 211] on icon "button" at bounding box center [484, 212] width 6 height 6
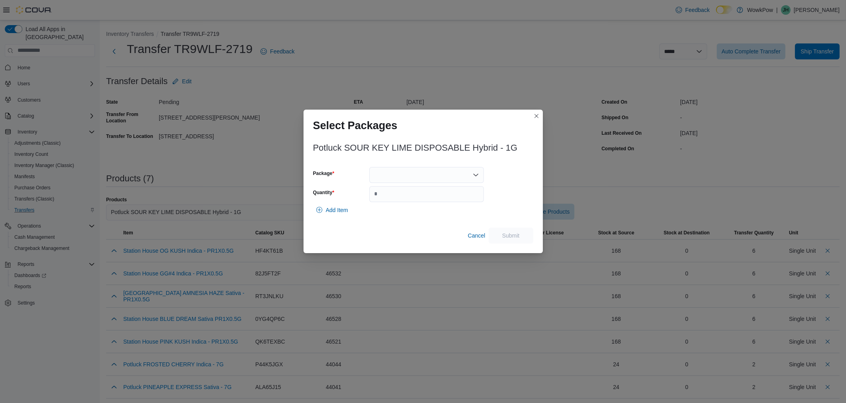
click at [400, 177] on div at bounding box center [426, 175] width 114 height 16
click at [397, 195] on button "SKL1225-VAP" at bounding box center [426, 201] width 114 height 12
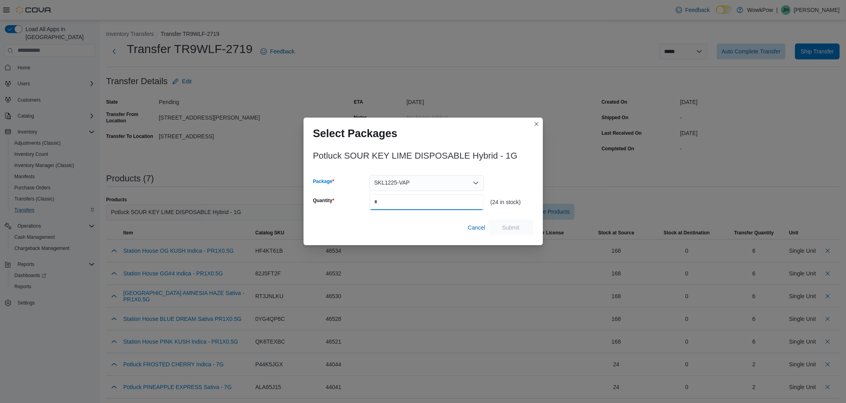
click at [449, 204] on input "Quantity" at bounding box center [426, 202] width 114 height 16
type input "*"
click at [502, 225] on span "Submit" at bounding box center [511, 227] width 18 height 8
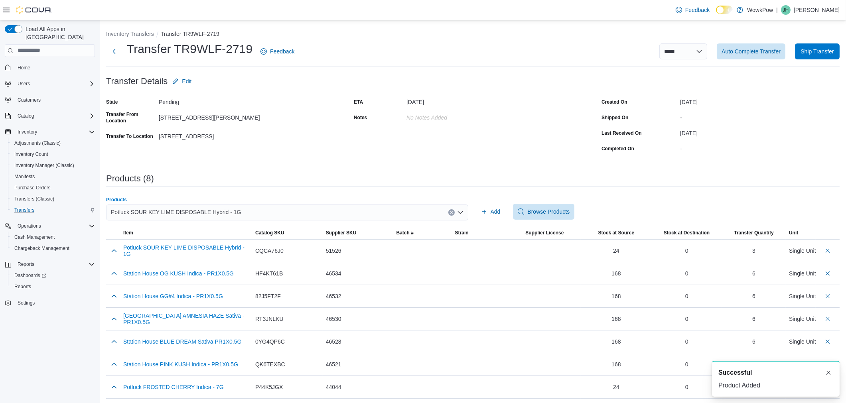
click at [266, 212] on div "Potluck SOUR KEY LIME DISPOSABLE Hybrid - 1G" at bounding box center [287, 213] width 362 height 16
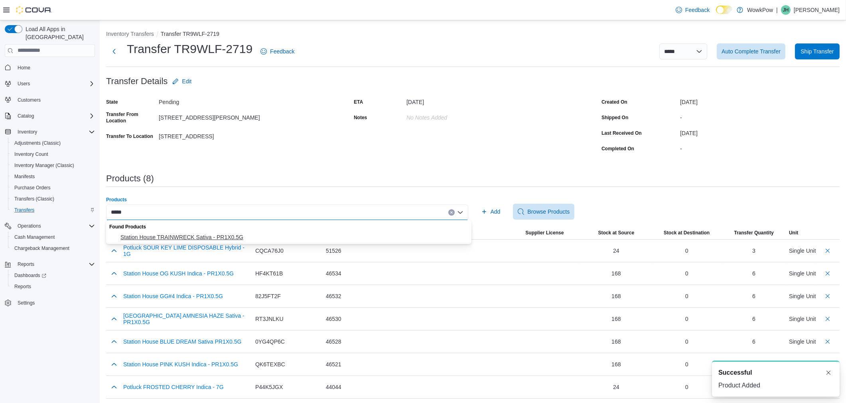
type input "*****"
click at [264, 233] on span "Station House TRAINWRECK Sativa - PR1X0.5G" at bounding box center [293, 237] width 346 height 8
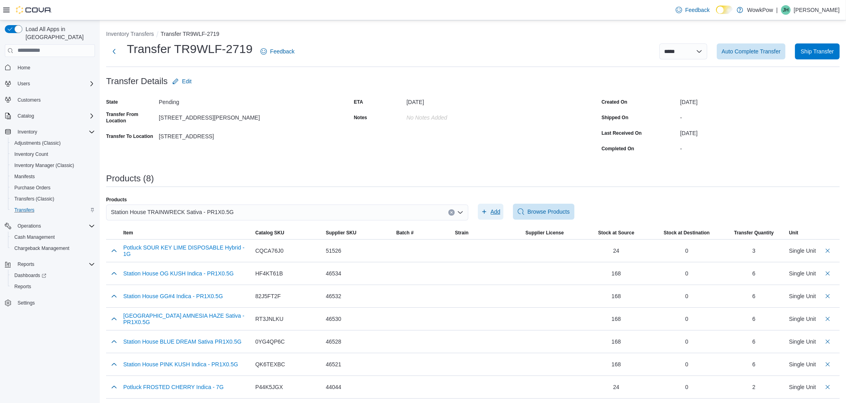
click at [488, 216] on span "Add" at bounding box center [491, 212] width 20 height 16
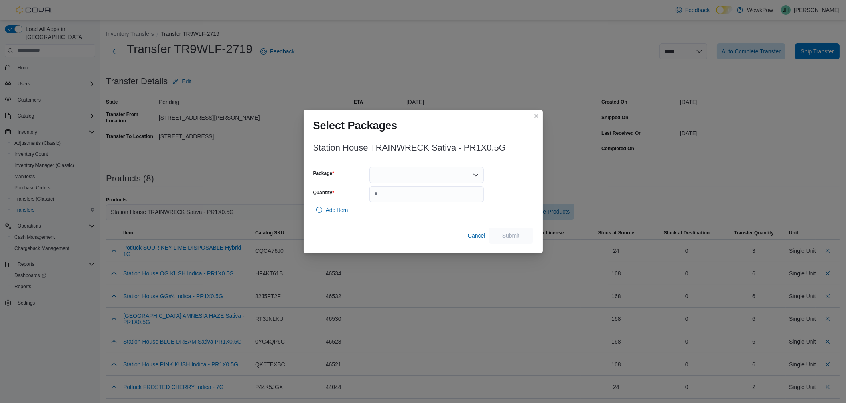
click at [402, 174] on div at bounding box center [426, 175] width 114 height 16
click at [392, 198] on span "TRW3025-ML" at bounding box center [431, 200] width 95 height 8
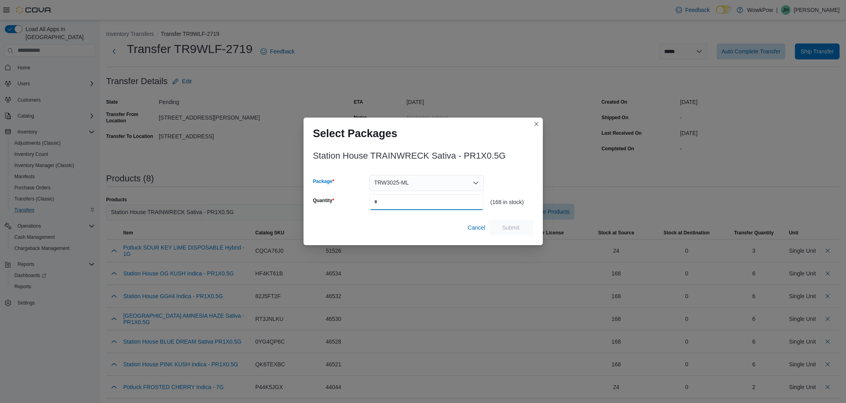
click at [392, 201] on input "Quantity" at bounding box center [426, 202] width 114 height 16
type input "*"
click at [504, 226] on span "Submit" at bounding box center [511, 227] width 18 height 8
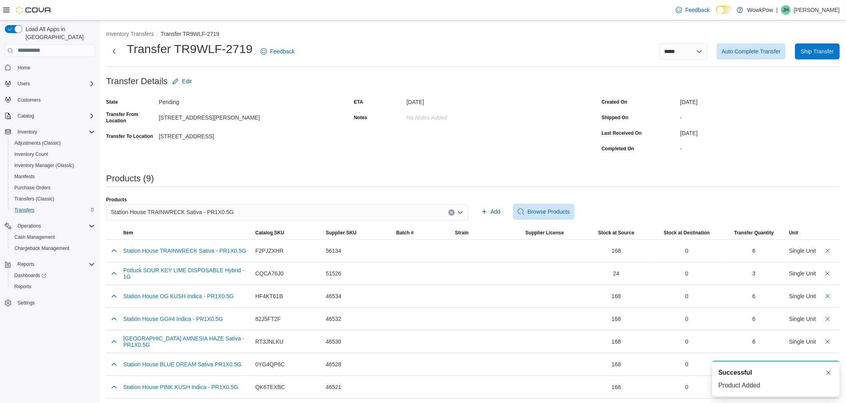
click at [232, 213] on div "Station House TRAINWRECK Sativa - PR1X0.5G" at bounding box center [287, 213] width 362 height 16
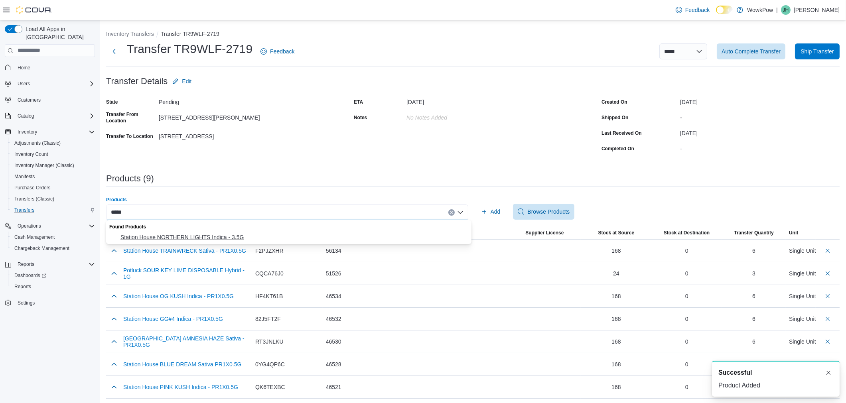
type input "*****"
click at [244, 240] on span "Station House NORTHERN LIGHTS Indica - 3.5G" at bounding box center [293, 237] width 346 height 8
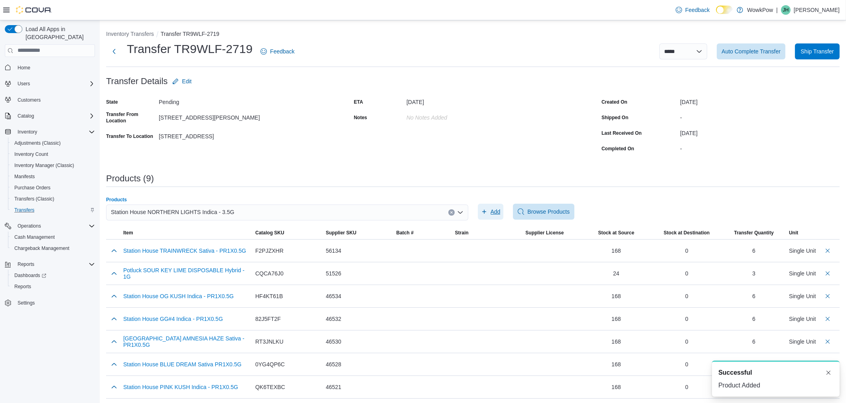
click at [486, 210] on icon "button" at bounding box center [484, 212] width 6 height 6
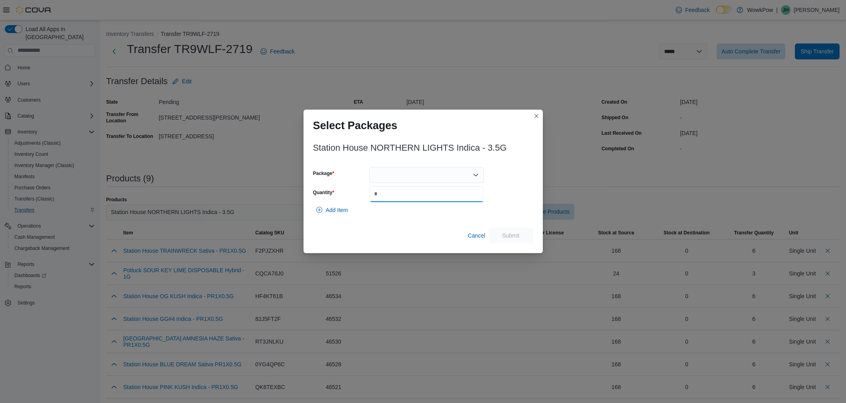
drag, startPoint x: 443, startPoint y: 187, endPoint x: 441, endPoint y: 183, distance: 4.5
click at [443, 187] on input "Quantity" at bounding box center [426, 194] width 114 height 16
click at [439, 178] on div at bounding box center [426, 175] width 114 height 16
click at [408, 204] on span "NOL3825" at bounding box center [431, 200] width 95 height 8
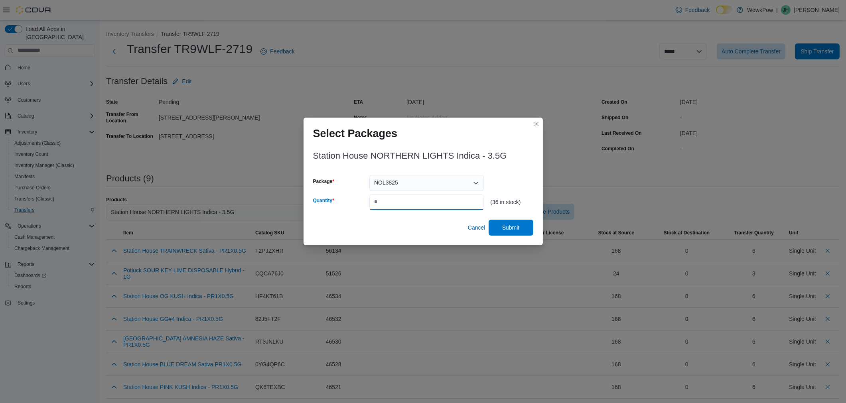
click at [409, 198] on input "*" at bounding box center [426, 202] width 114 height 16
type input "*"
click at [514, 228] on span "Submit" at bounding box center [511, 227] width 18 height 8
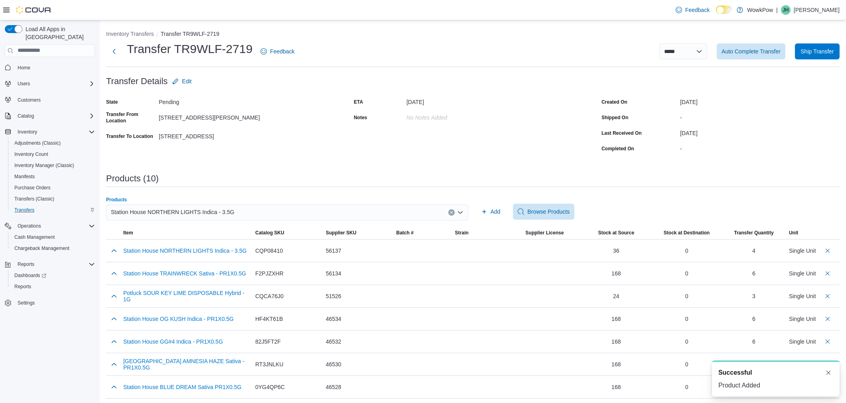
click at [278, 212] on div "Station House NORTHERN LIGHTS Indica - 3.5G" at bounding box center [287, 213] width 362 height 16
type input "*****"
click at [244, 236] on span "Station House TRAINWRECK Sativa - 3.5G" at bounding box center [293, 237] width 346 height 8
click at [496, 214] on span "Add" at bounding box center [495, 212] width 10 height 8
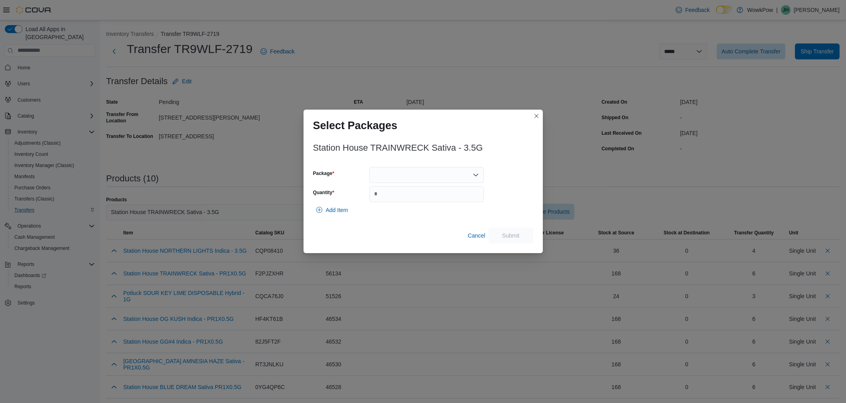
click at [432, 174] on div at bounding box center [426, 175] width 114 height 16
click at [427, 199] on span "TRW0724" at bounding box center [431, 200] width 95 height 8
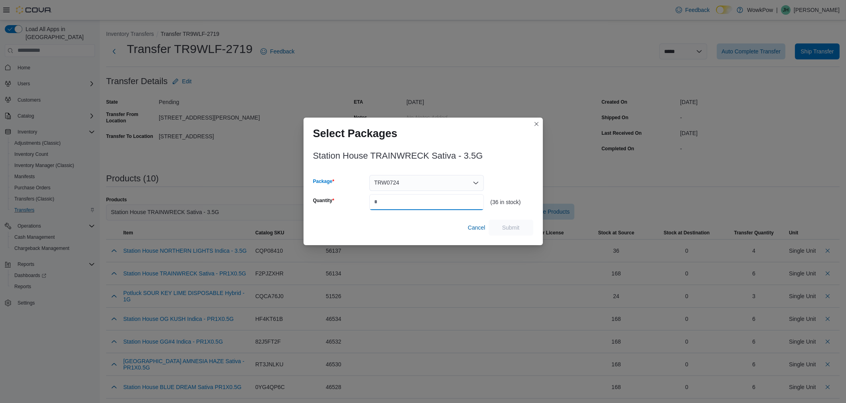
click at [427, 199] on input "Quantity" at bounding box center [426, 202] width 114 height 16
type input "*"
click at [508, 230] on span "Submit" at bounding box center [511, 227] width 18 height 8
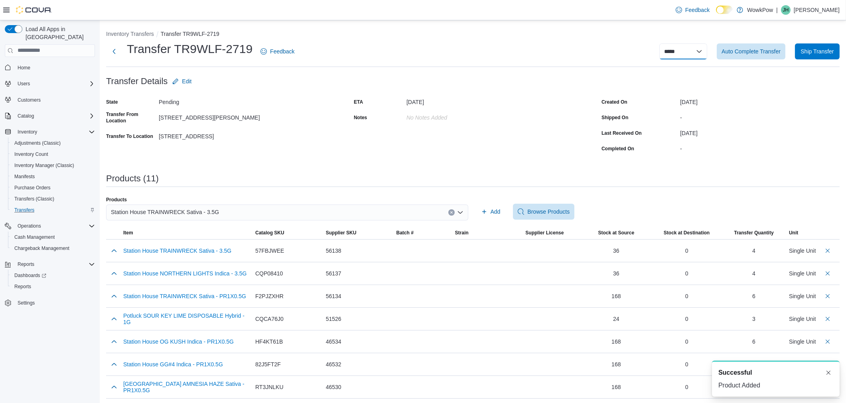
click at [692, 48] on select "**********" at bounding box center [683, 51] width 48 height 16
select select "**********"
click at [665, 43] on select "**********" at bounding box center [683, 51] width 48 height 16
click at [704, 53] on select "**********" at bounding box center [683, 51] width 48 height 16
select select "**********"
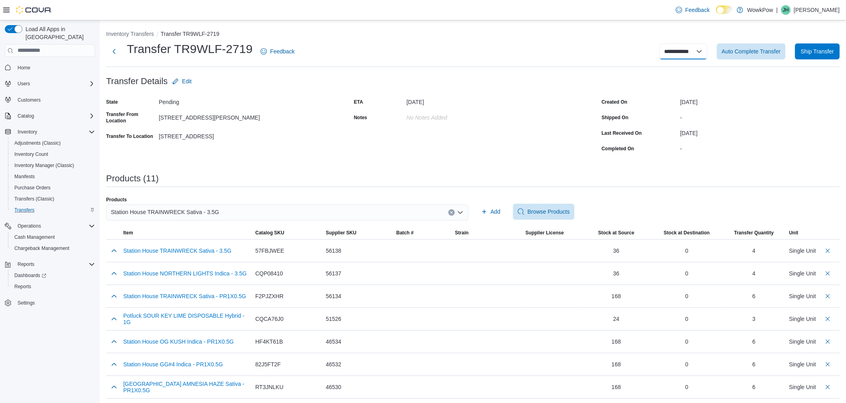
click at [665, 43] on select "**********" at bounding box center [683, 51] width 48 height 16
select select
